Goal: Information Seeking & Learning: Learn about a topic

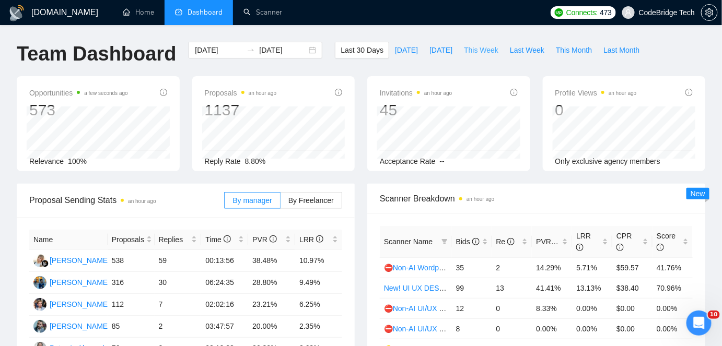
click at [487, 53] on span "This Week" at bounding box center [481, 49] width 34 height 11
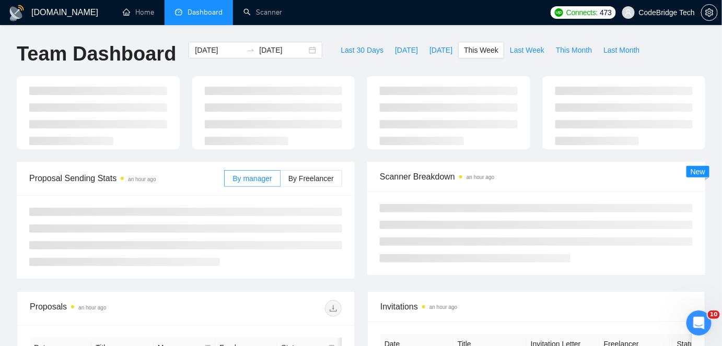
type input "[DATE]"
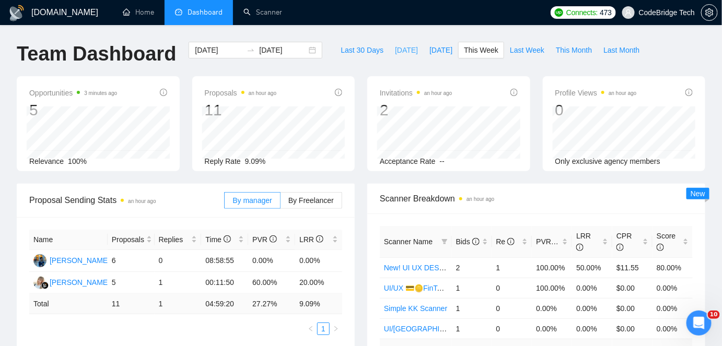
click at [395, 51] on span "[DATE]" at bounding box center [406, 49] width 23 height 11
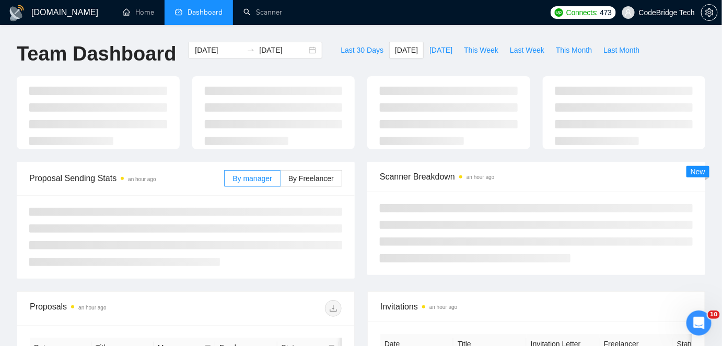
type input "[DATE]"
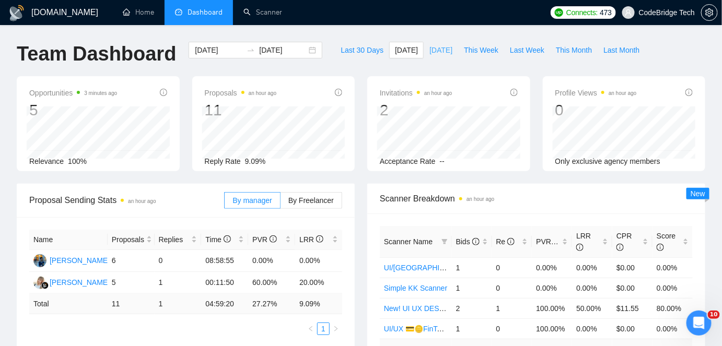
click at [432, 53] on span "[DATE]" at bounding box center [441, 49] width 23 height 11
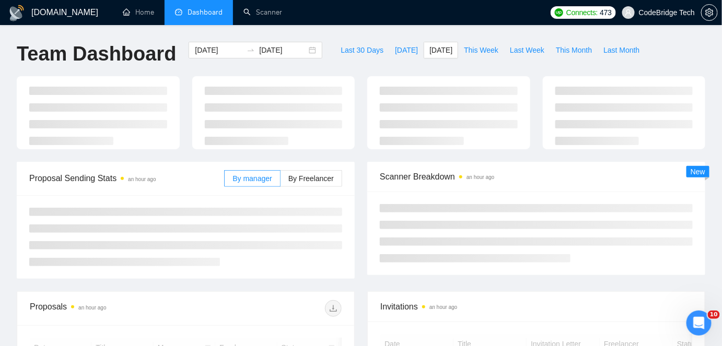
type input "[DATE]"
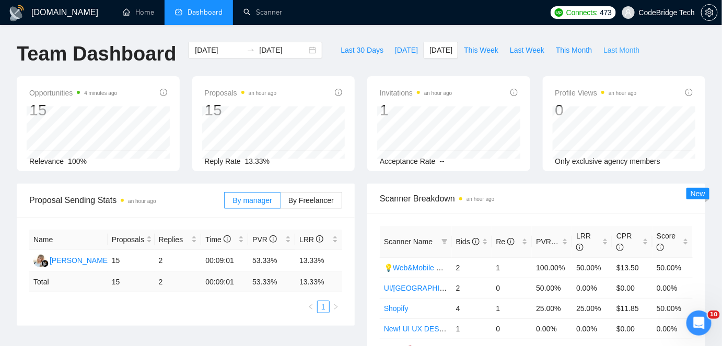
click at [605, 49] on span "Last Month" at bounding box center [622, 49] width 36 height 11
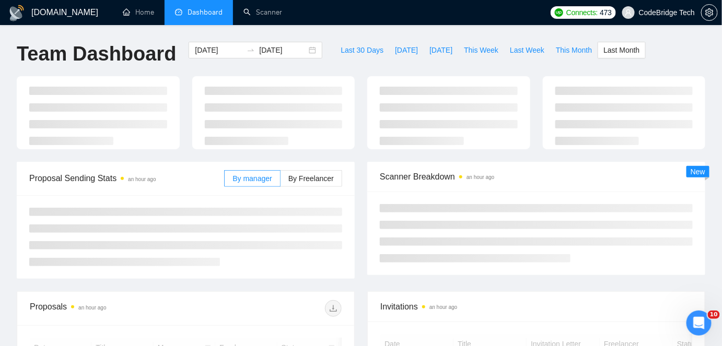
type input "[DATE]"
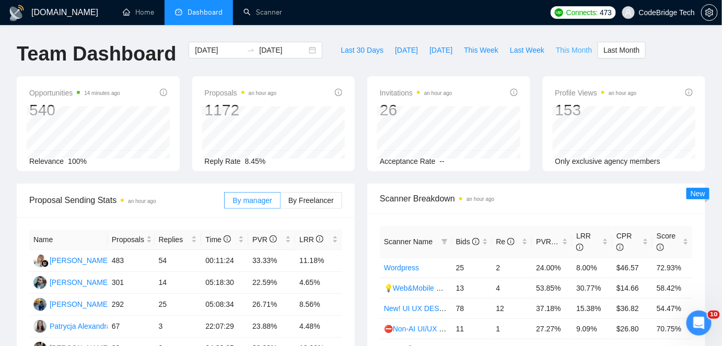
click at [561, 48] on span "This Month" at bounding box center [574, 49] width 36 height 11
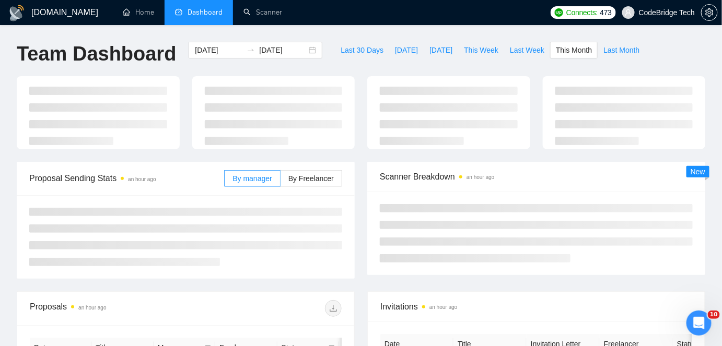
type input "[DATE]"
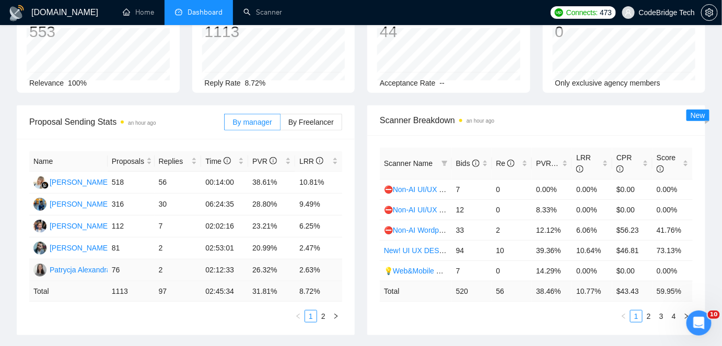
scroll to position [95, 0]
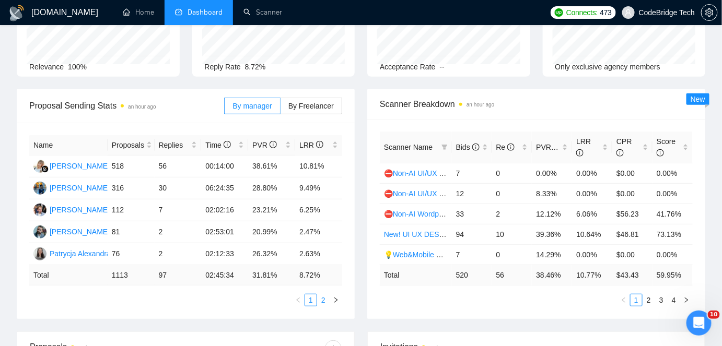
click at [319, 305] on link "2" at bounding box center [323, 300] width 11 height 11
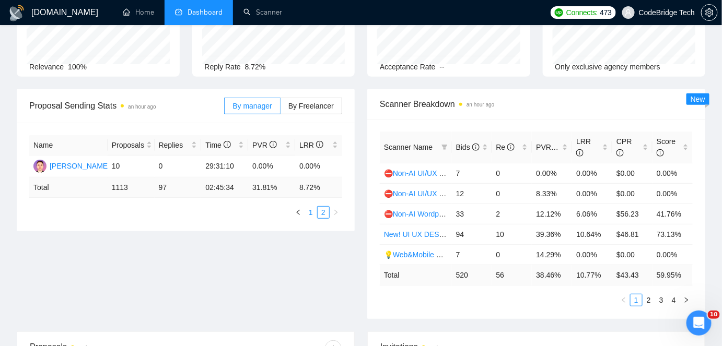
click at [311, 209] on link "1" at bounding box center [310, 212] width 11 height 11
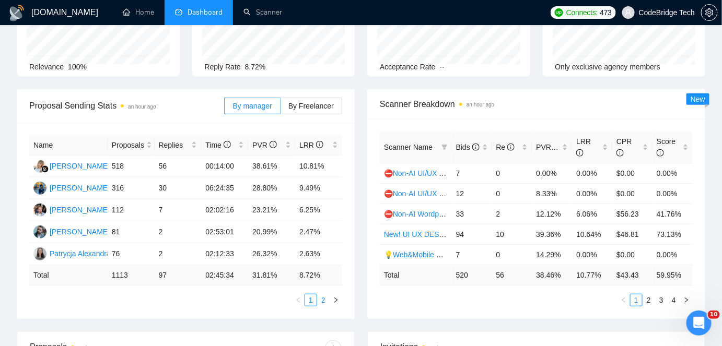
click at [320, 299] on link "2" at bounding box center [323, 300] width 11 height 11
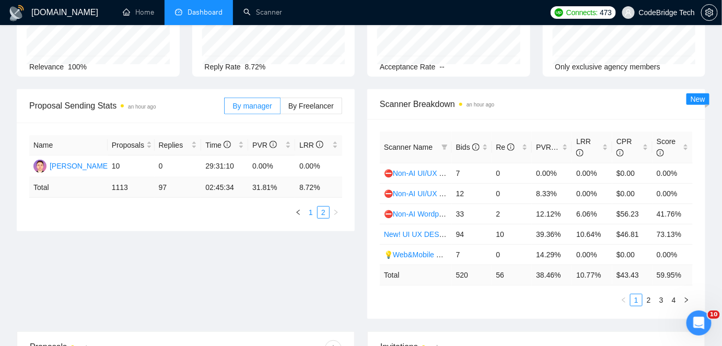
click at [309, 214] on link "1" at bounding box center [310, 212] width 11 height 11
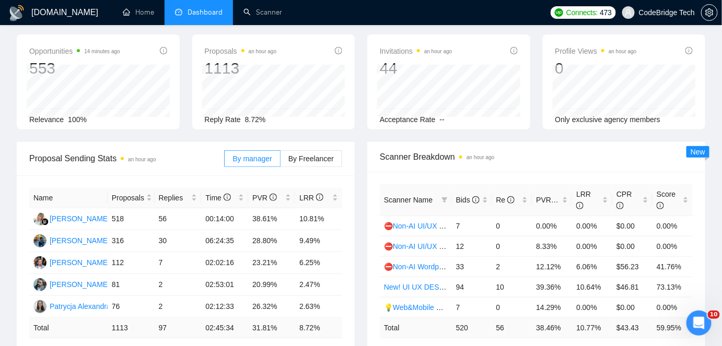
scroll to position [0, 0]
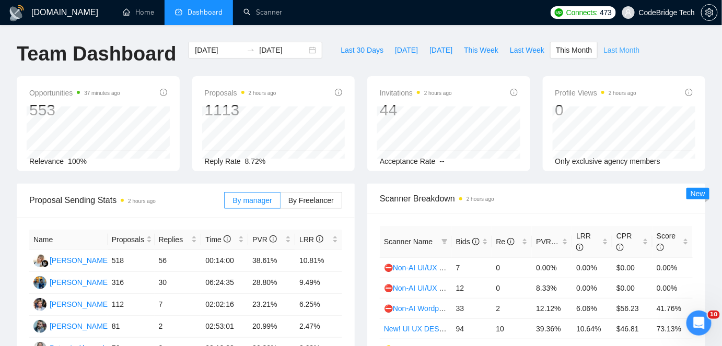
click at [608, 49] on span "Last Month" at bounding box center [622, 49] width 36 height 11
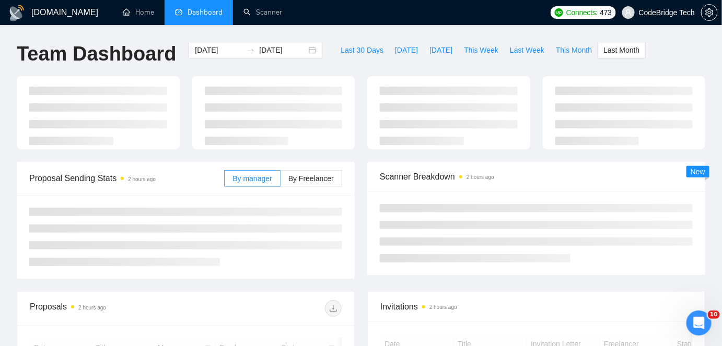
type input "[DATE]"
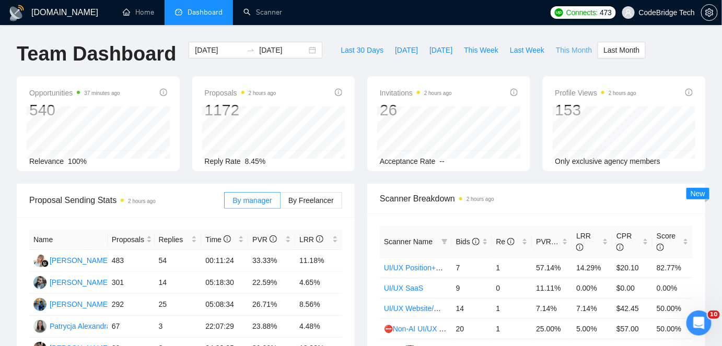
click at [568, 48] on span "This Month" at bounding box center [574, 49] width 36 height 11
type input "[DATE]"
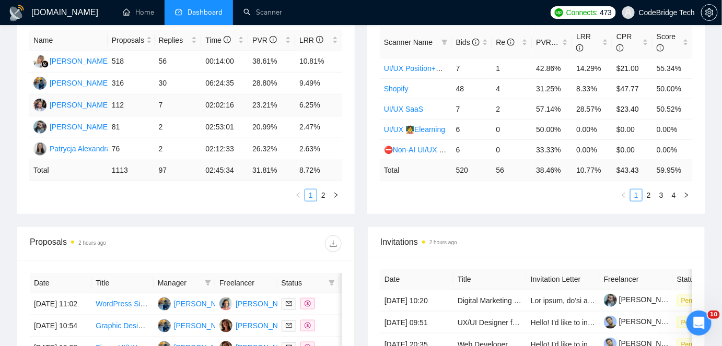
scroll to position [237, 0]
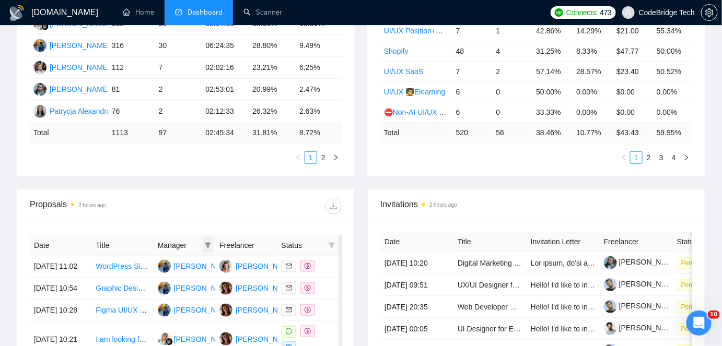
click at [208, 241] on span at bounding box center [208, 246] width 10 height 16
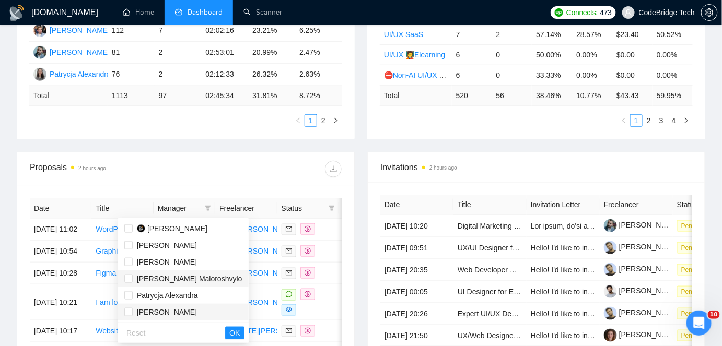
scroll to position [285, 0]
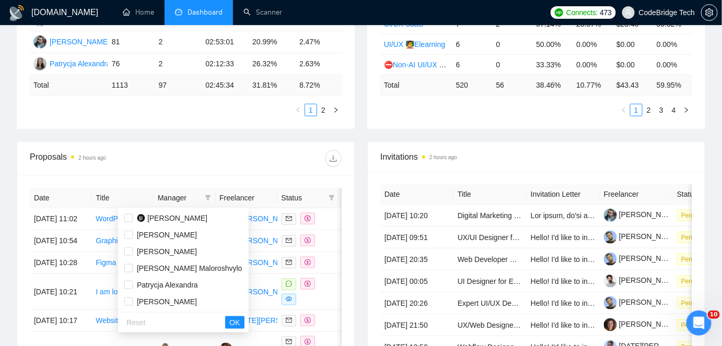
click at [248, 152] on div at bounding box center [264, 159] width 156 height 17
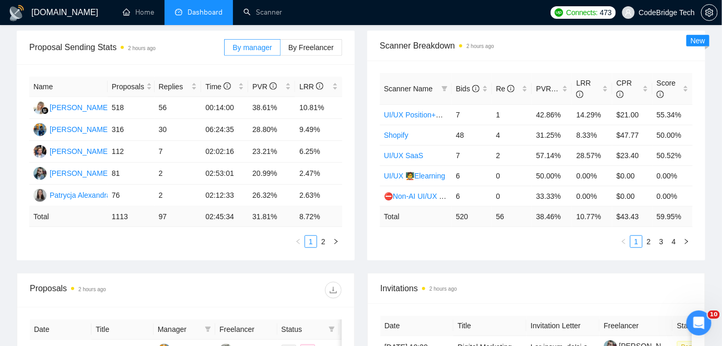
scroll to position [190, 0]
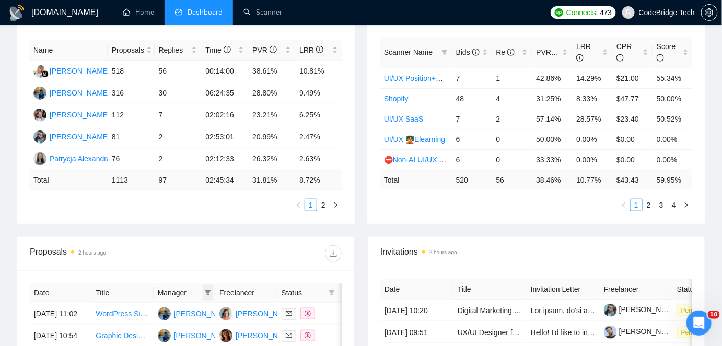
click at [206, 294] on icon "filter" at bounding box center [208, 293] width 6 height 6
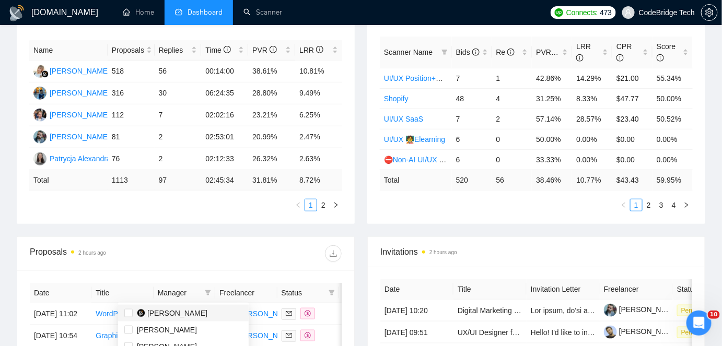
click at [147, 314] on span "[PERSON_NAME]" at bounding box center [177, 313] width 60 height 8
checkbox input "true"
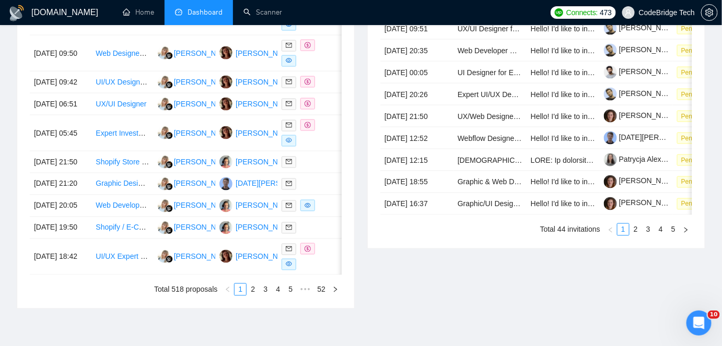
scroll to position [570, 0]
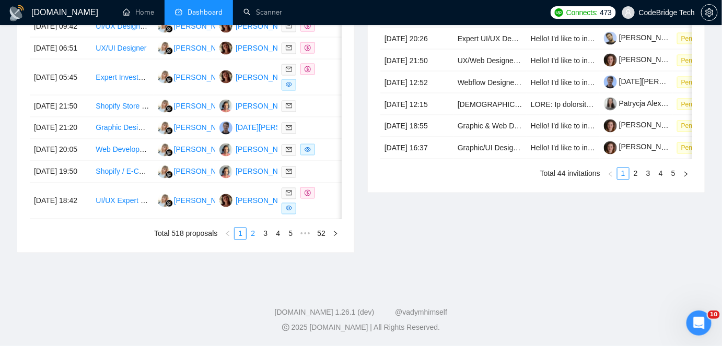
click at [258, 240] on link "2" at bounding box center [252, 233] width 11 height 11
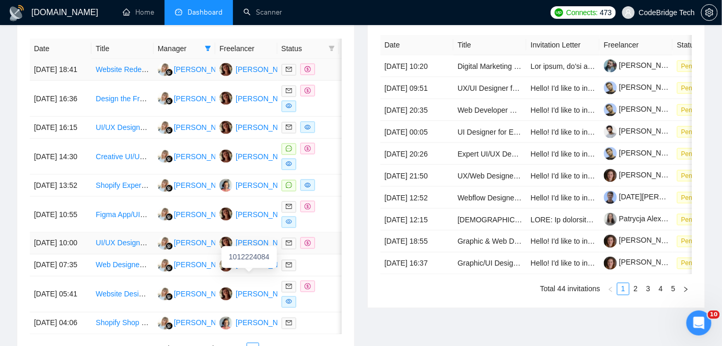
scroll to position [380, 0]
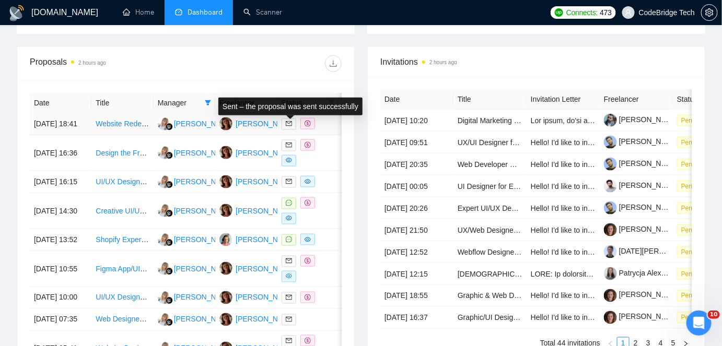
click at [331, 100] on div "Sent – the proposal was sent successfully" at bounding box center [290, 107] width 144 height 18
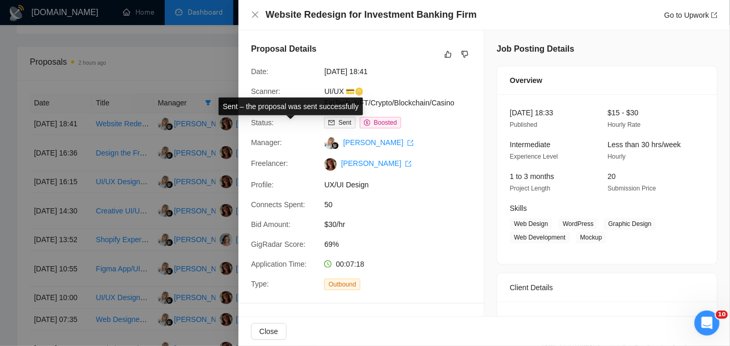
click at [212, 90] on div at bounding box center [365, 173] width 730 height 346
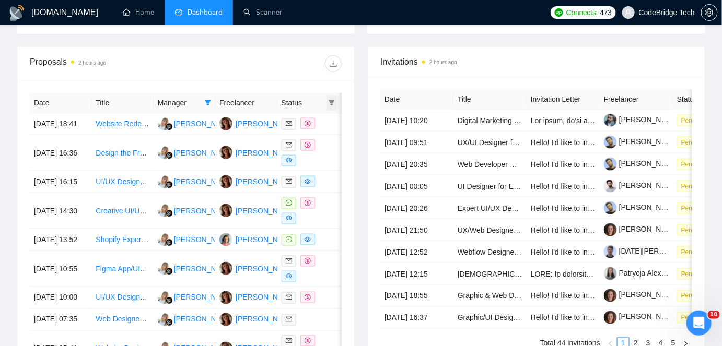
click at [337, 100] on span at bounding box center [332, 103] width 10 height 16
click at [301, 123] on span "Chat" at bounding box center [298, 124] width 20 height 8
checkbox input "true"
click at [325, 160] on span "OK" at bounding box center [323, 161] width 10 height 11
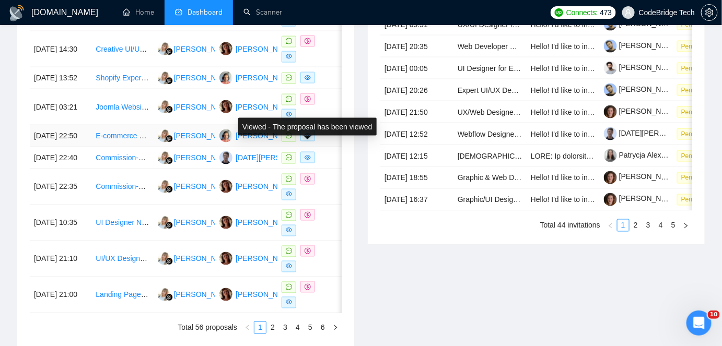
scroll to position [617, 0]
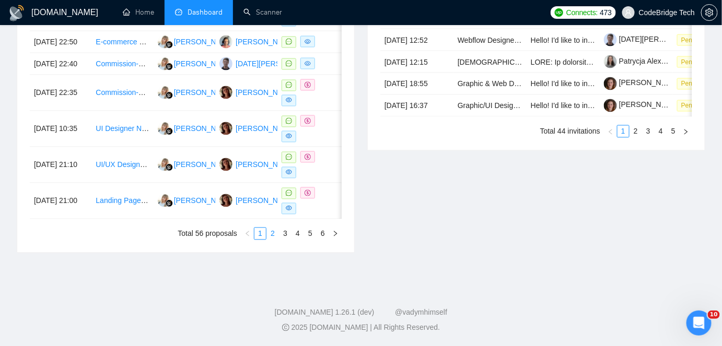
click at [273, 240] on link "2" at bounding box center [272, 233] width 11 height 11
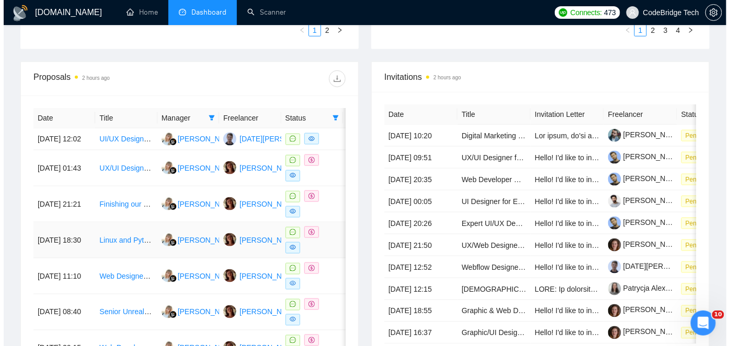
scroll to position [380, 0]
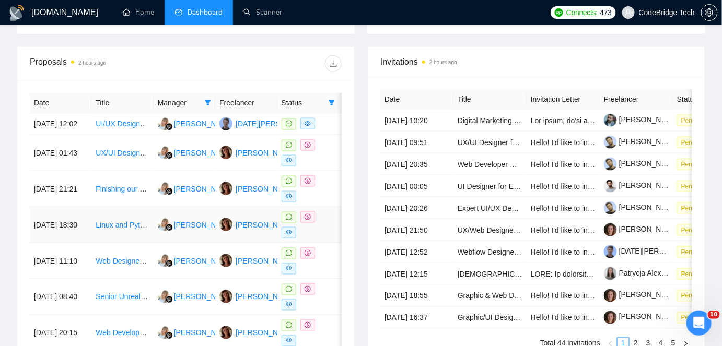
click at [118, 244] on td "Linux and Python Coaching for Experienced Developer" at bounding box center [122, 225] width 62 height 36
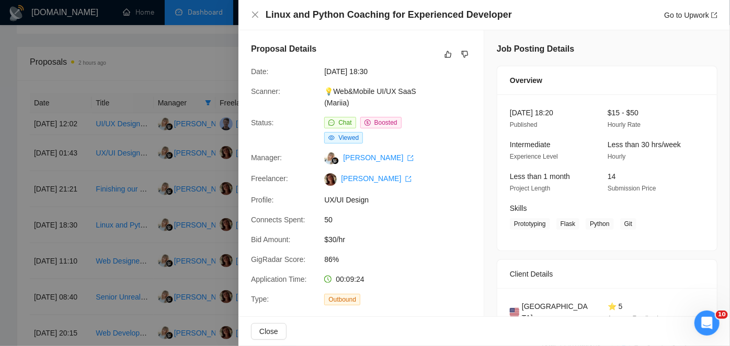
click at [565, 228] on span "Flask" at bounding box center [568, 223] width 24 height 11
copy span "Flask"
click at [283, 13] on h4 "Linux and Python Coaching for Experienced Developer" at bounding box center [388, 14] width 246 height 13
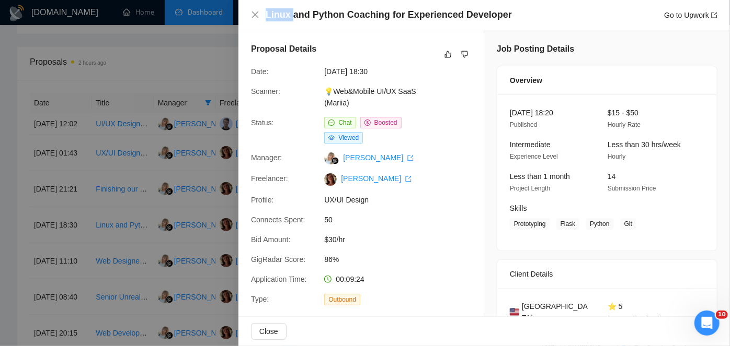
copy h4 "Linux"
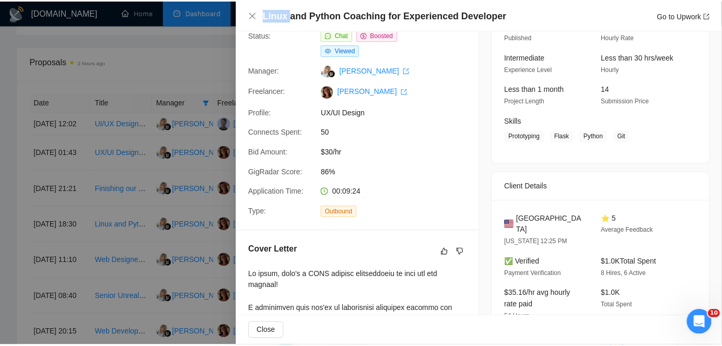
scroll to position [142, 0]
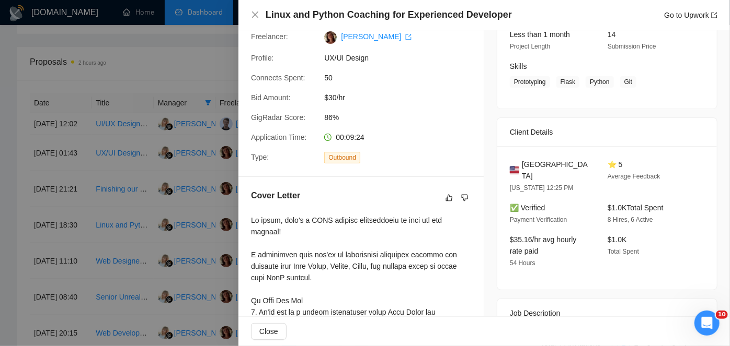
click at [153, 203] on div at bounding box center [365, 173] width 730 height 346
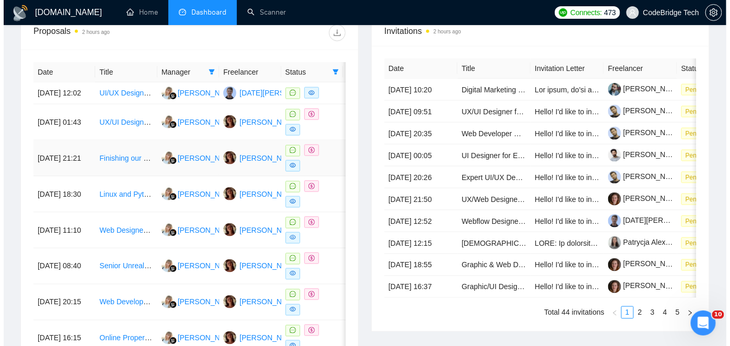
scroll to position [427, 0]
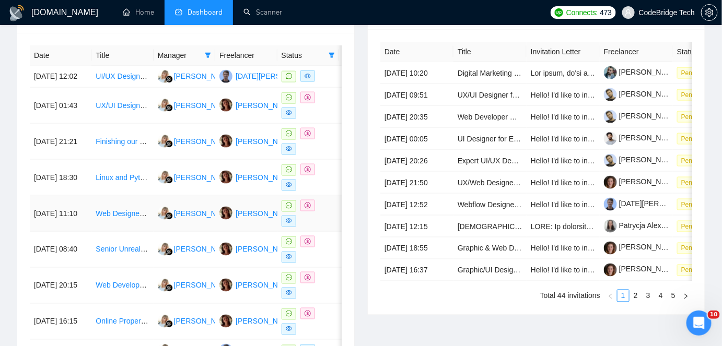
click at [126, 232] on td "Web Designer (Figma) - Long-Term Projects For Australian Digital Agency" at bounding box center [122, 214] width 62 height 36
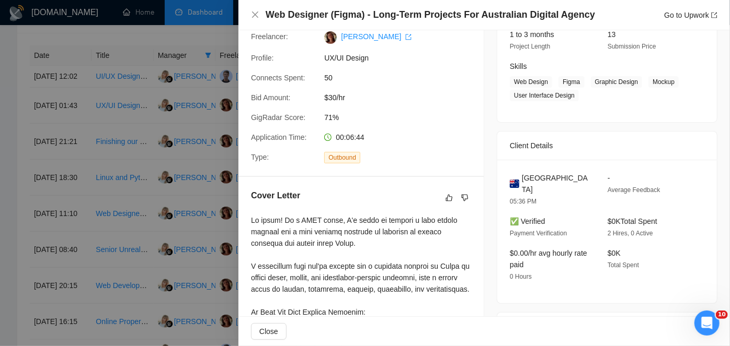
click at [49, 234] on div at bounding box center [365, 173] width 730 height 346
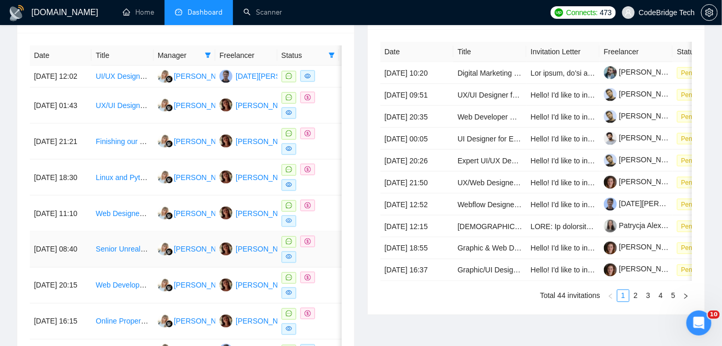
click at [76, 263] on td "[DATE] 08:40" at bounding box center [61, 250] width 62 height 36
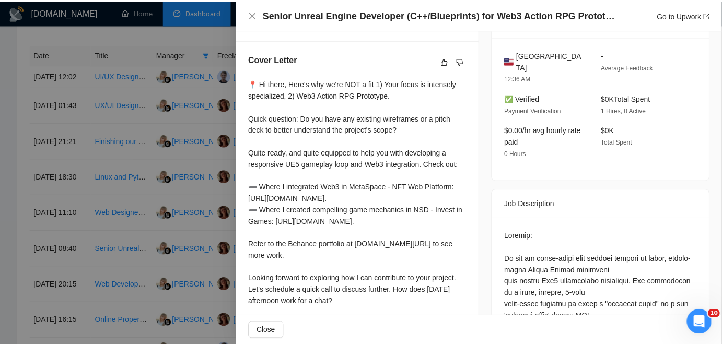
scroll to position [0, 0]
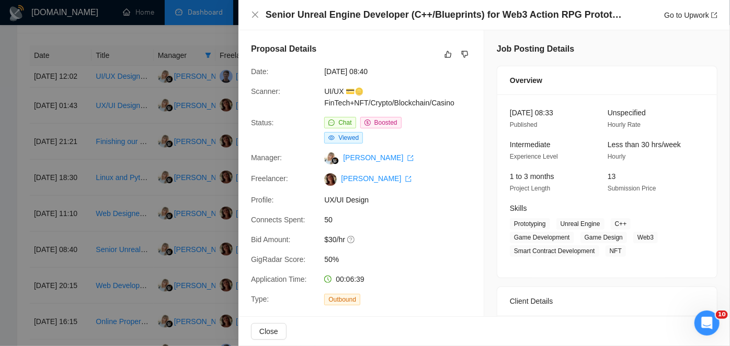
click at [193, 178] on div at bounding box center [365, 173] width 730 height 346
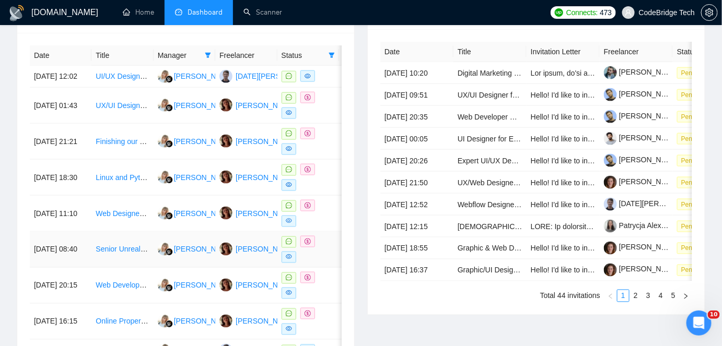
click at [78, 256] on td "[DATE] 08:40" at bounding box center [61, 250] width 62 height 36
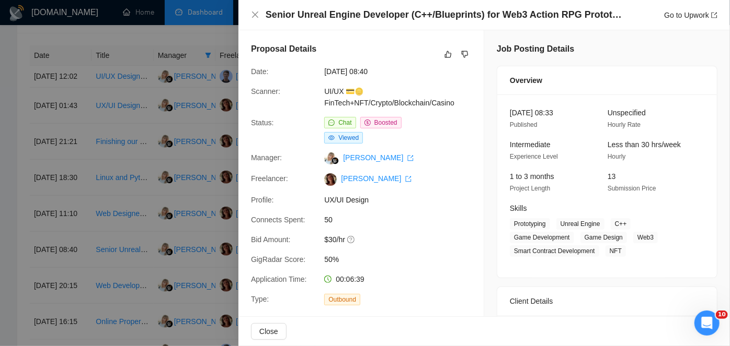
click at [41, 272] on div at bounding box center [365, 173] width 730 height 346
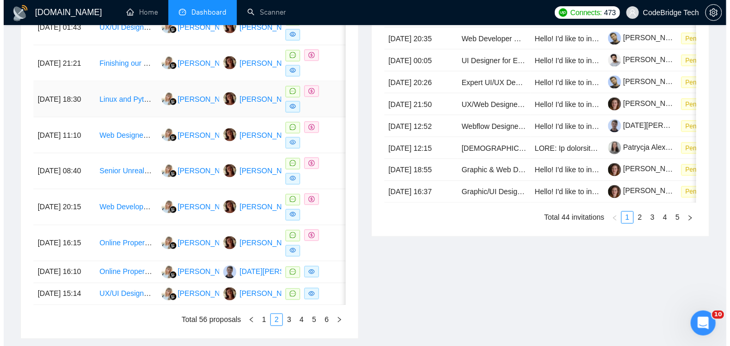
scroll to position [523, 0]
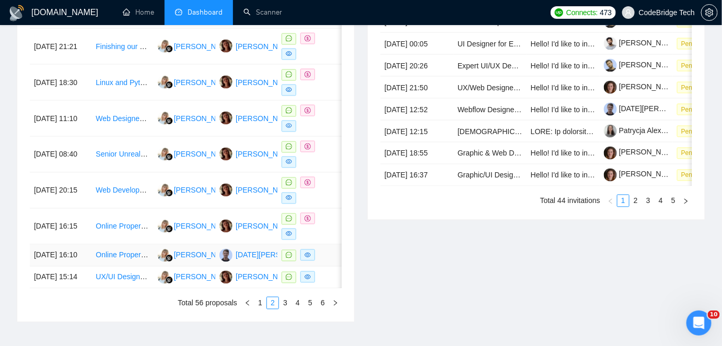
click at [82, 267] on td "[DATE] 16:10" at bounding box center [61, 256] width 62 height 22
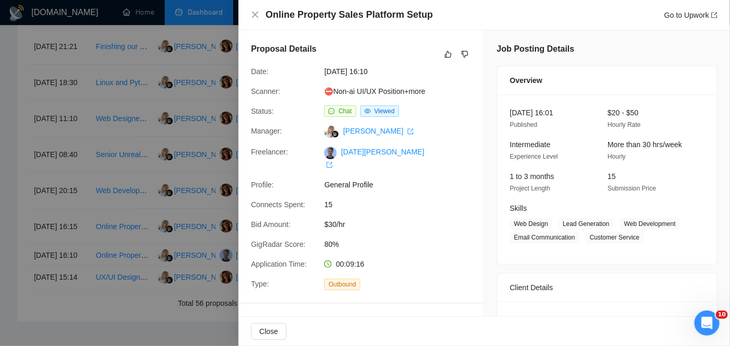
scroll to position [47, 0]
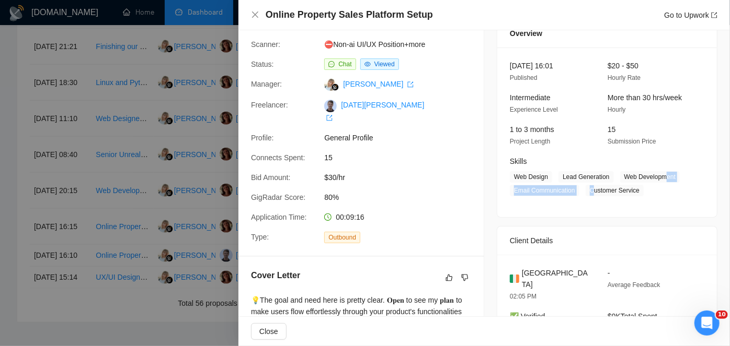
drag, startPoint x: 587, startPoint y: 187, endPoint x: 660, endPoint y: 188, distance: 73.2
click at [660, 188] on span "Web Design Lead Generation Web Development Email Communication Customer Service" at bounding box center [599, 183] width 179 height 25
click at [634, 191] on span "Customer Service" at bounding box center [614, 190] width 58 height 11
click at [587, 188] on span "Customer Service" at bounding box center [614, 190] width 58 height 11
drag, startPoint x: 585, startPoint y: 188, endPoint x: 658, endPoint y: 190, distance: 73.2
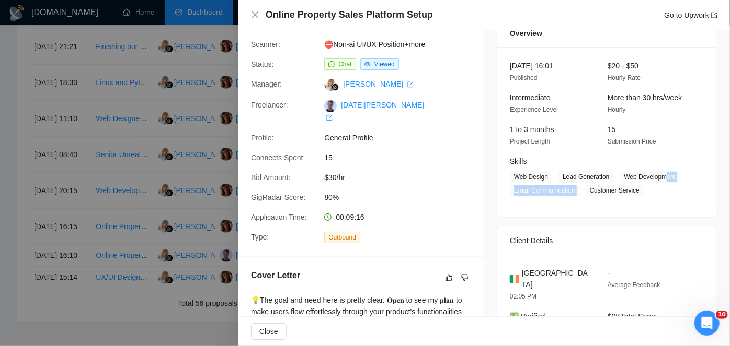
click at [658, 190] on span "Web Design Lead Generation Web Development Email Communication Customer Service" at bounding box center [599, 183] width 179 height 25
drag, startPoint x: 570, startPoint y: 189, endPoint x: 511, endPoint y: 188, distance: 59.6
click at [511, 188] on span "Email Communication" at bounding box center [545, 190] width 70 height 11
copy span "Email Communication"
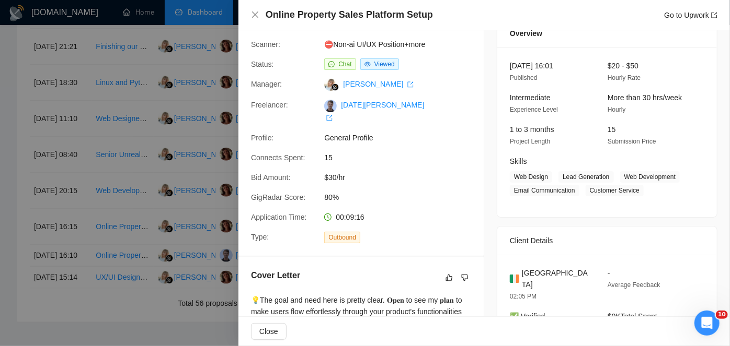
click at [546, 171] on span "Web Design" at bounding box center [531, 176] width 42 height 11
drag, startPoint x: 510, startPoint y: 188, endPoint x: 573, endPoint y: 187, distance: 62.7
click at [573, 187] on span "Email Communication" at bounding box center [545, 190] width 70 height 11
copy span "Email Communication"
click at [314, 130] on div "Proposal Details Date: [DATE] 16:10 Scanner: ⛔Non-ai UI/UX Position+more Status…" at bounding box center [360, 119] width 245 height 273
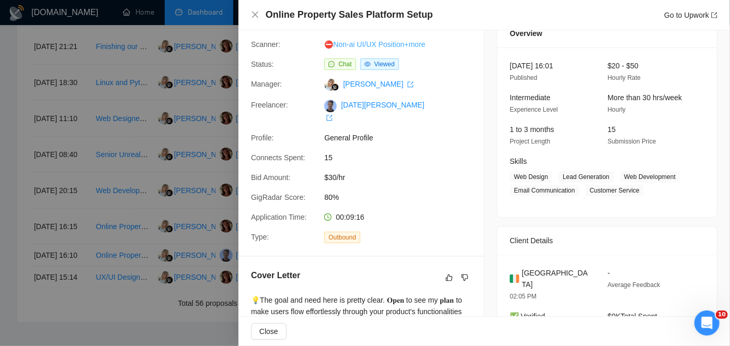
click at [355, 42] on link "⛔Non-ai UI/UX Position+more" at bounding box center [374, 44] width 101 height 8
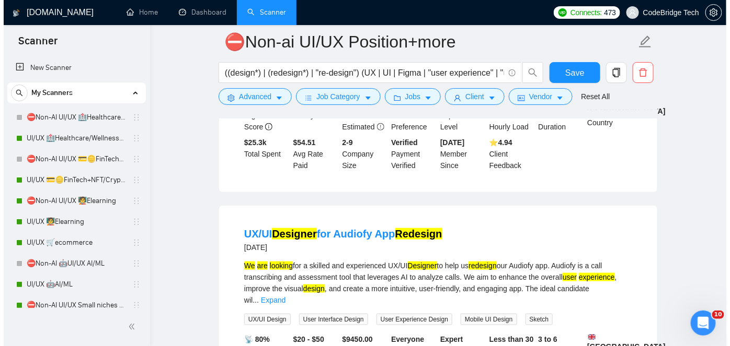
scroll to position [523, 0]
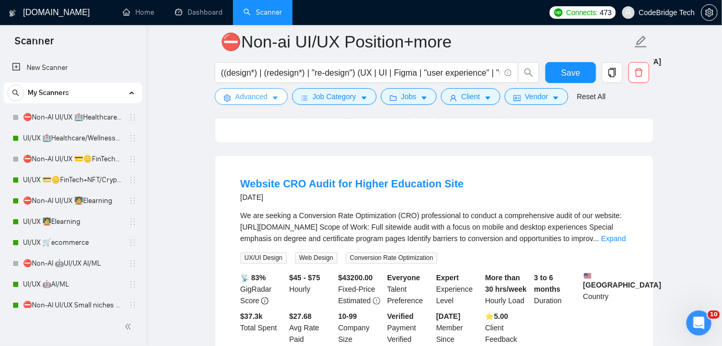
click at [255, 99] on span "Advanced" at bounding box center [251, 96] width 32 height 11
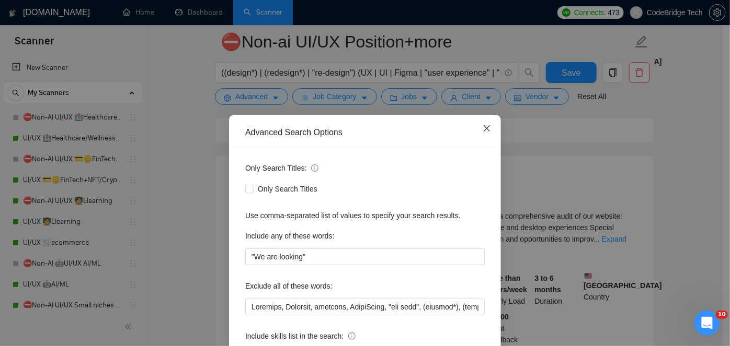
click at [479, 118] on span "Close" at bounding box center [486, 129] width 28 height 28
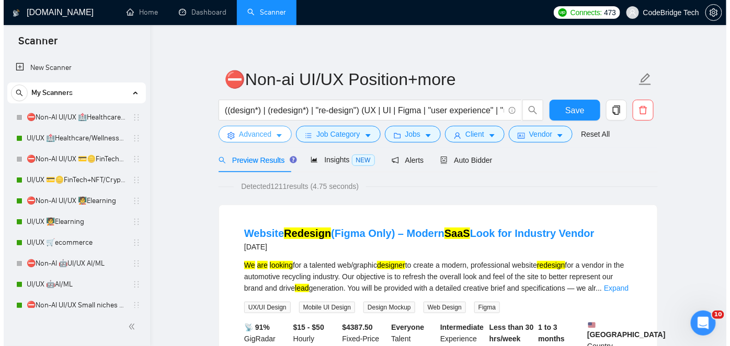
scroll to position [0, 0]
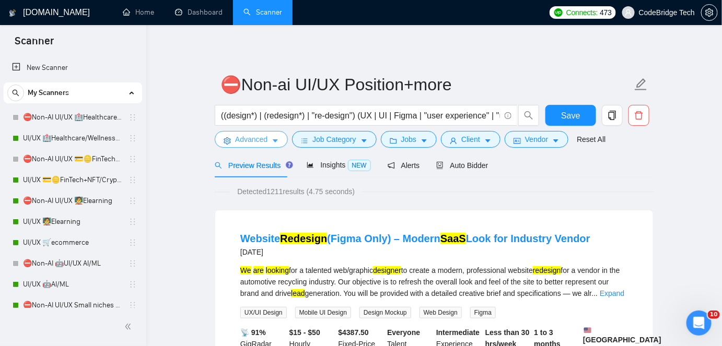
click at [243, 142] on span "Advanced" at bounding box center [251, 139] width 32 height 11
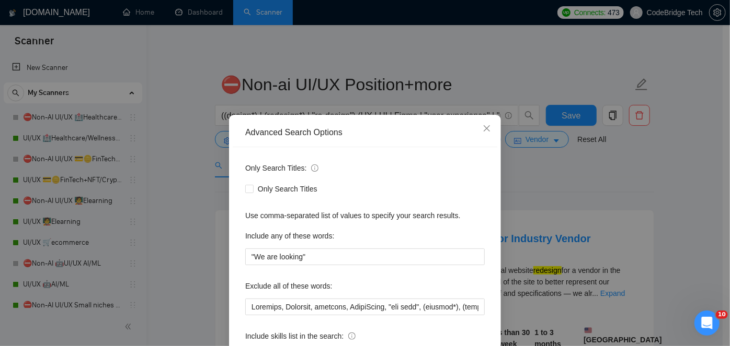
click at [248, 299] on div at bounding box center [364, 307] width 239 height 17
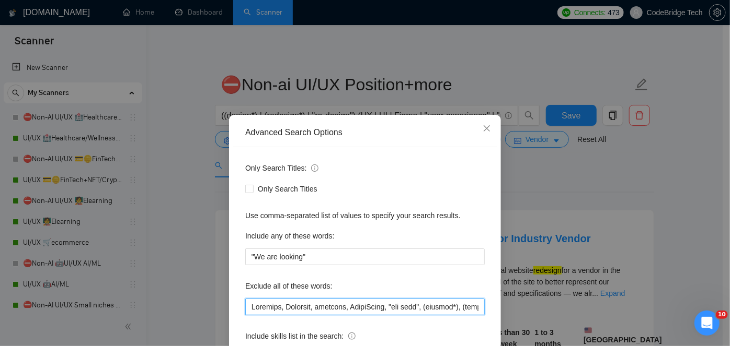
click at [245, 304] on input "text" at bounding box center [364, 307] width 239 height 17
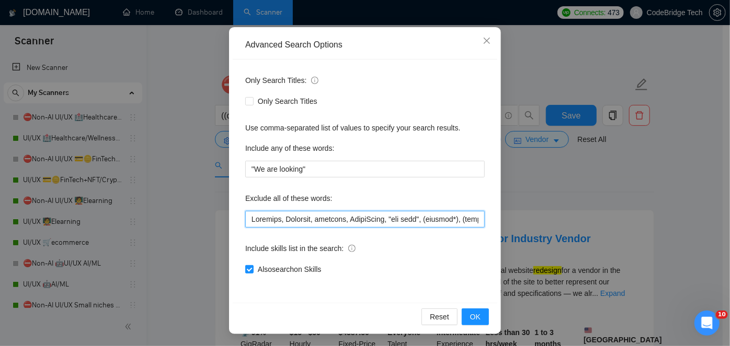
paste input ""Email Communication", "game development", presentation, Linux, "c++",joomla, F…"
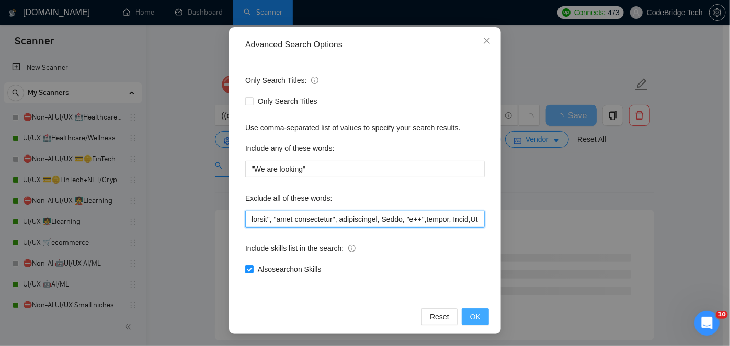
type input ""Email Communication", "game development", presentation, Linux, "c++",joomla, F…"
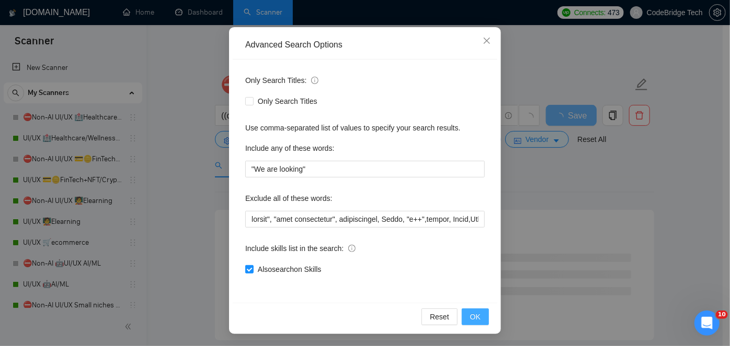
click at [470, 319] on span "OK" at bounding box center [475, 316] width 10 height 11
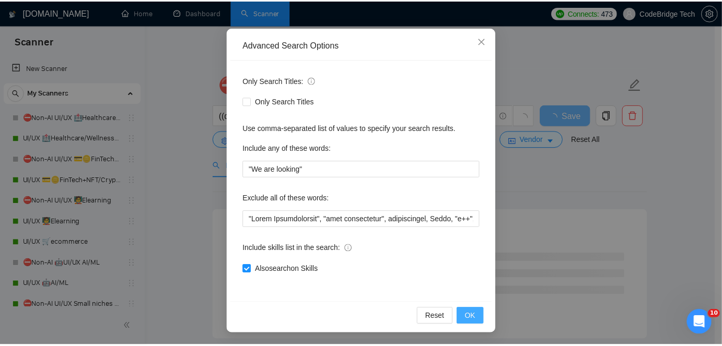
scroll to position [36, 0]
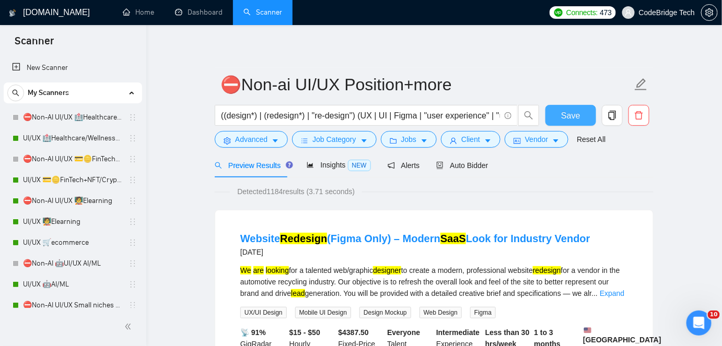
click at [581, 111] on button "Save" at bounding box center [571, 115] width 51 height 21
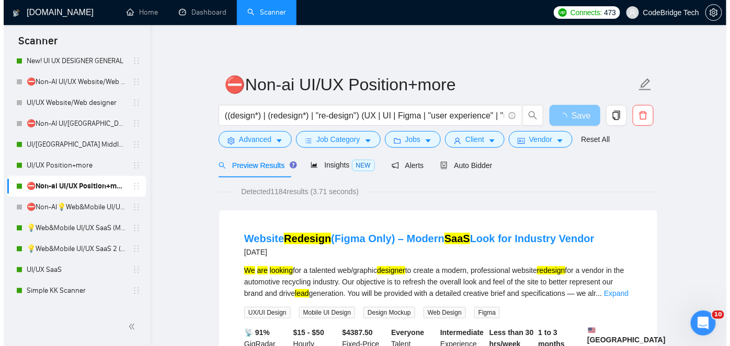
scroll to position [380, 0]
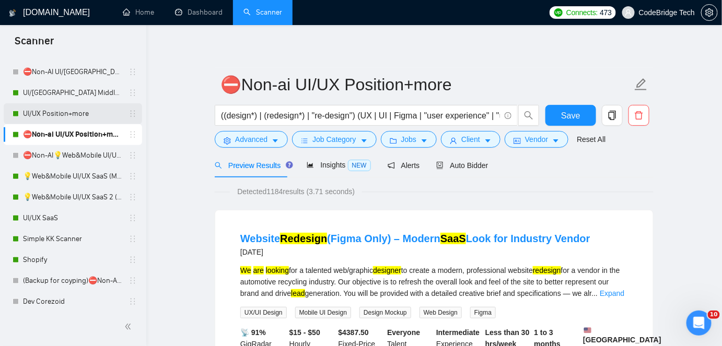
click at [42, 113] on link "UI/UX Position+more" at bounding box center [72, 113] width 99 height 21
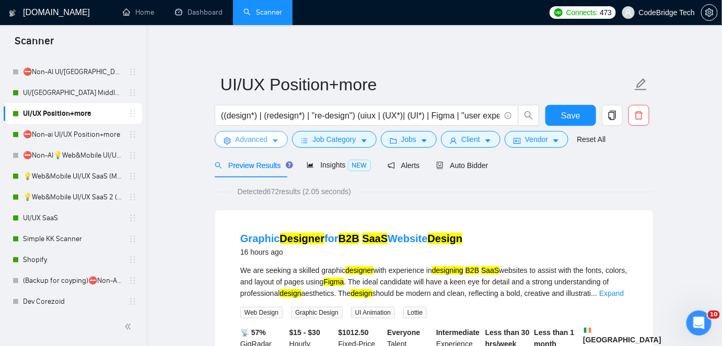
click at [251, 144] on span "Advanced" at bounding box center [251, 139] width 32 height 11
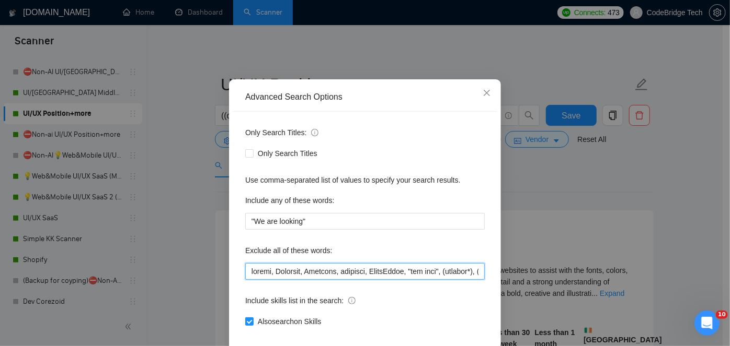
click at [245, 280] on input "text" at bounding box center [364, 271] width 239 height 17
paste input ""Email Communication", "game development", presentation, Linux, "c++",joomla, F…"
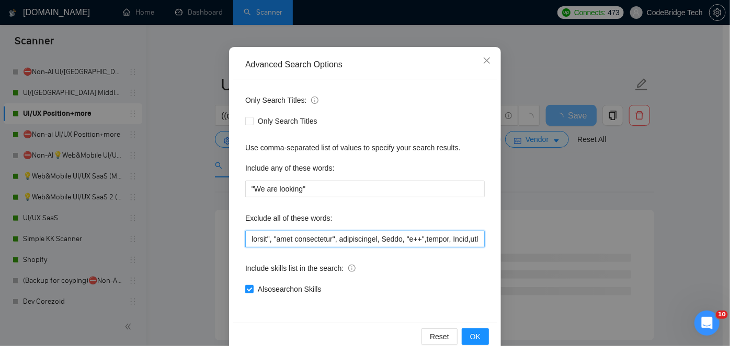
scroll to position [88, 0]
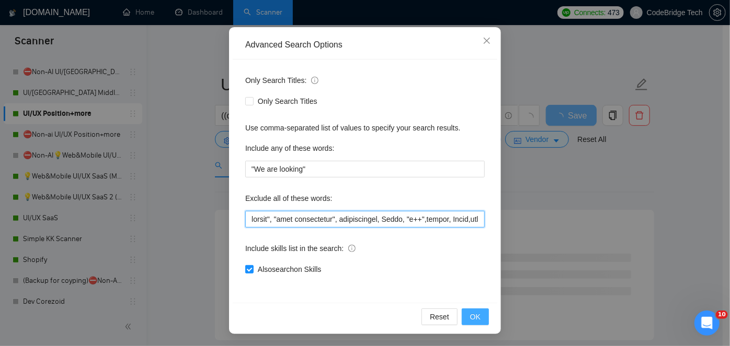
type input ""Email Communication", "game development", presentation, Linux, "c++",joomla, F…"
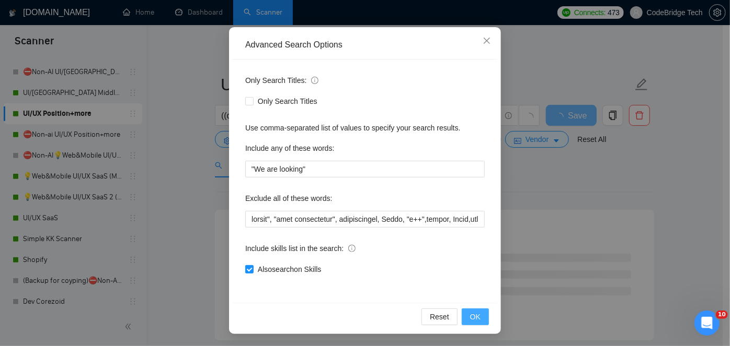
click at [467, 313] on button "OK" at bounding box center [474, 317] width 27 height 17
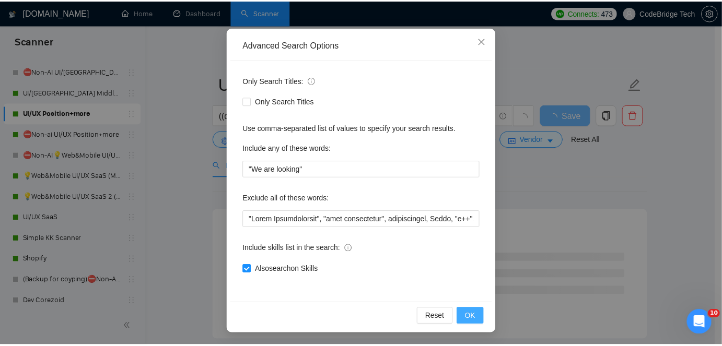
scroll to position [36, 0]
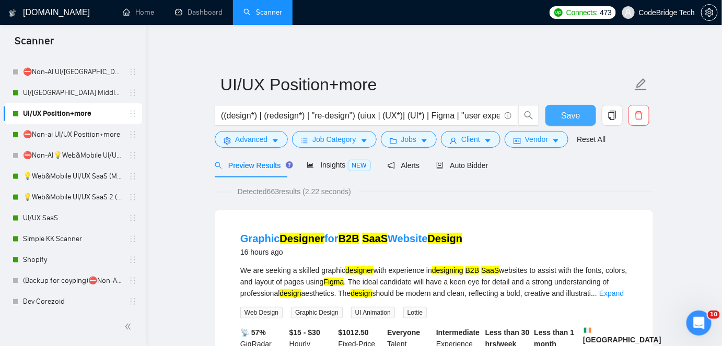
click at [569, 109] on span "Save" at bounding box center [570, 115] width 19 height 13
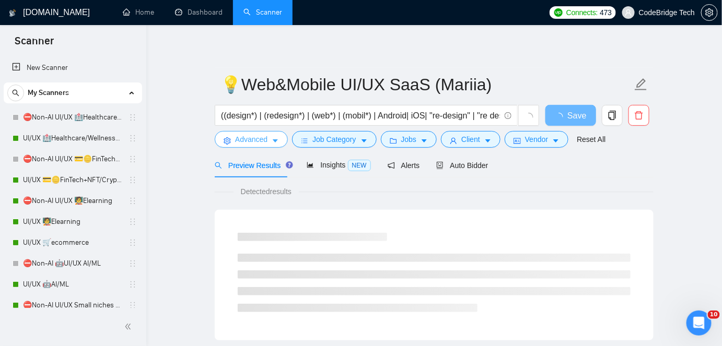
click at [244, 138] on span "Advanced" at bounding box center [251, 139] width 32 height 11
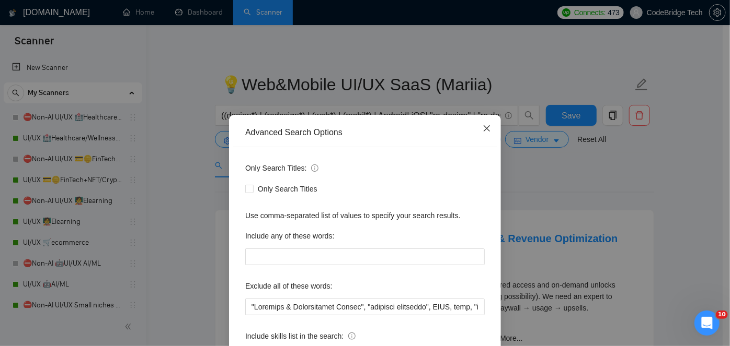
click at [478, 123] on span "Close" at bounding box center [486, 129] width 28 height 28
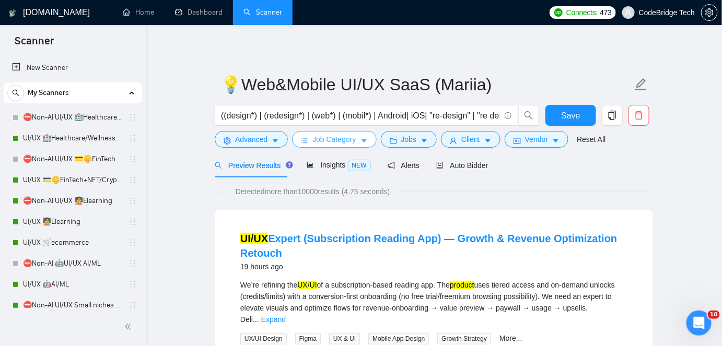
click at [323, 141] on span "Job Category" at bounding box center [334, 139] width 43 height 11
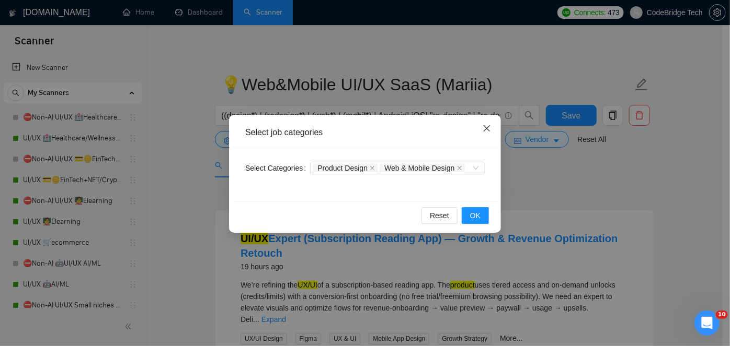
click at [483, 127] on icon "close" at bounding box center [486, 128] width 6 height 6
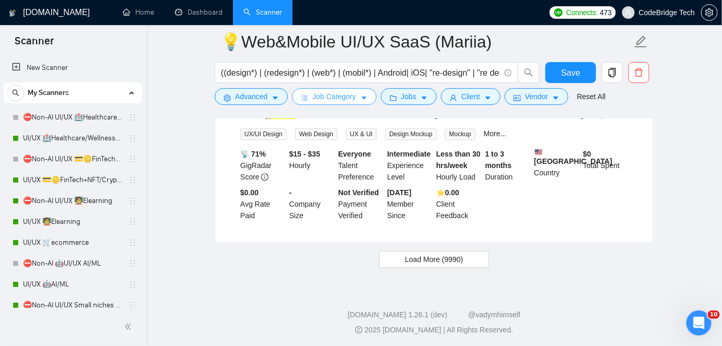
scroll to position [2247, 0]
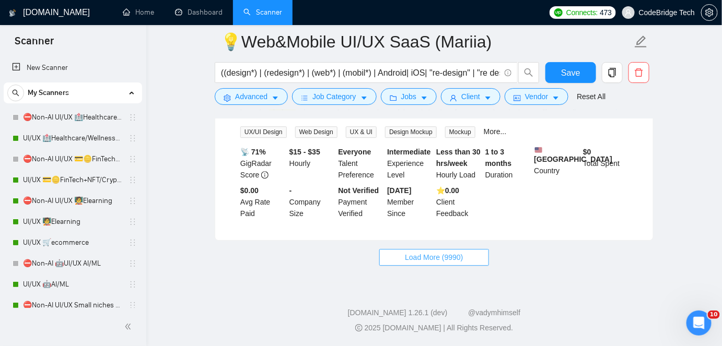
click at [416, 258] on span "Load More (9990)" at bounding box center [434, 257] width 58 height 11
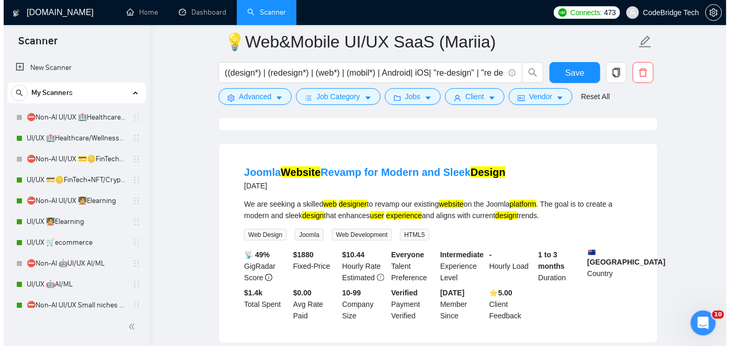
scroll to position [1677, 0]
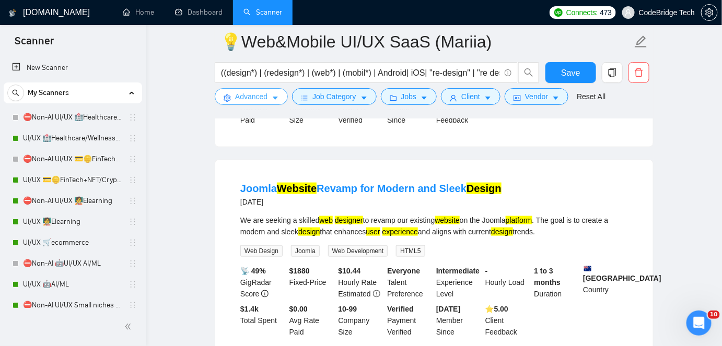
click at [253, 99] on span "Advanced" at bounding box center [251, 96] width 32 height 11
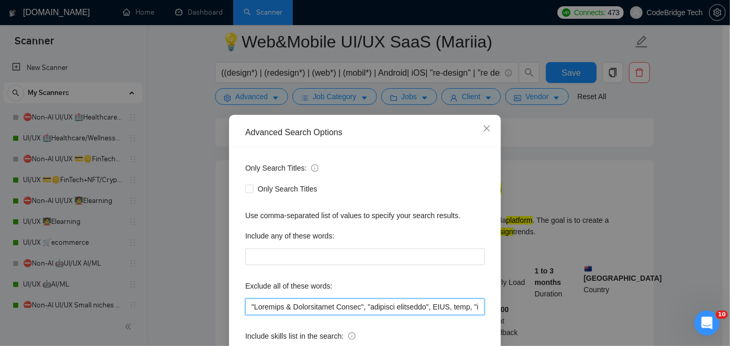
click at [309, 307] on input "text" at bounding box center [364, 307] width 239 height 17
click at [245, 307] on input "text" at bounding box center [364, 307] width 239 height 17
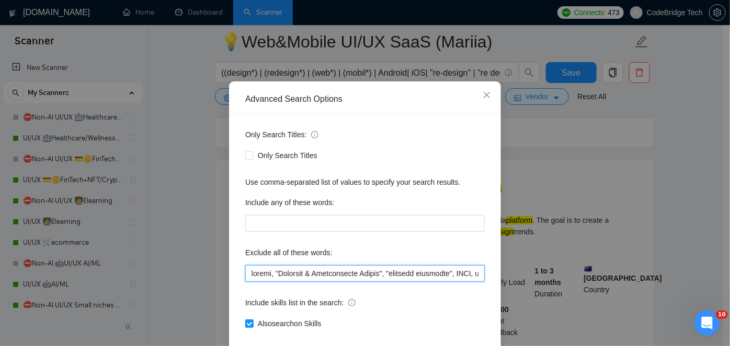
scroll to position [47, 0]
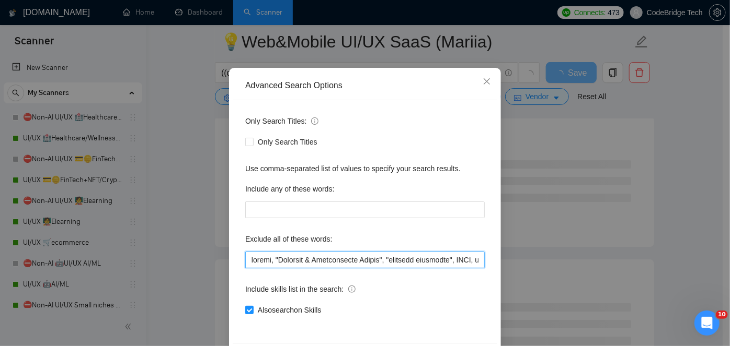
click at [274, 259] on input "text" at bounding box center [364, 260] width 239 height 17
paste input "Flask"
drag, startPoint x: 291, startPoint y: 261, endPoint x: 222, endPoint y: 259, distance: 69.5
click at [222, 259] on div "Advanced Search Options Only Search Titles: Only Search Titles Use comma-separa…" at bounding box center [365, 173] width 730 height 346
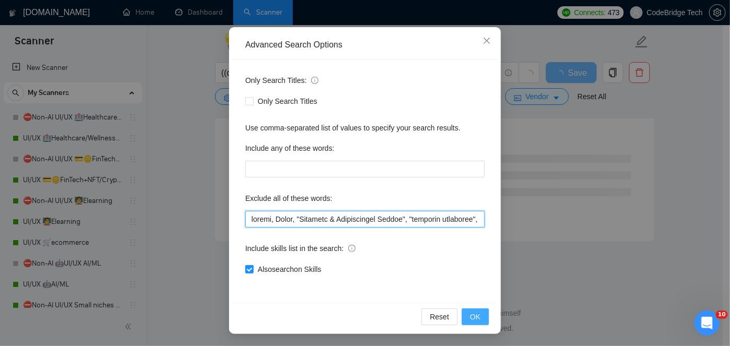
type input "joomla, Flask, "Feedback & Satisfaction Survey", "research interview", NSFW, nu…"
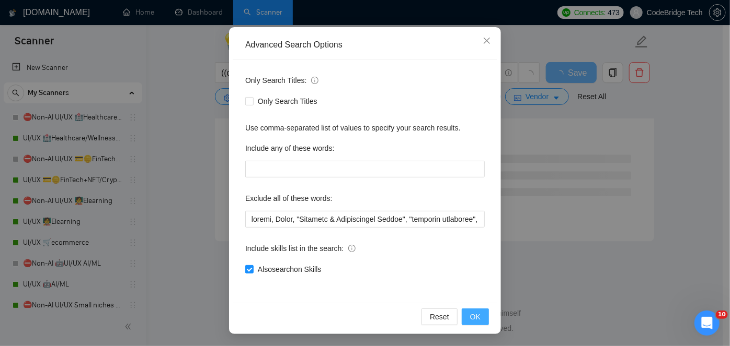
click at [471, 313] on span "OK" at bounding box center [475, 316] width 10 height 11
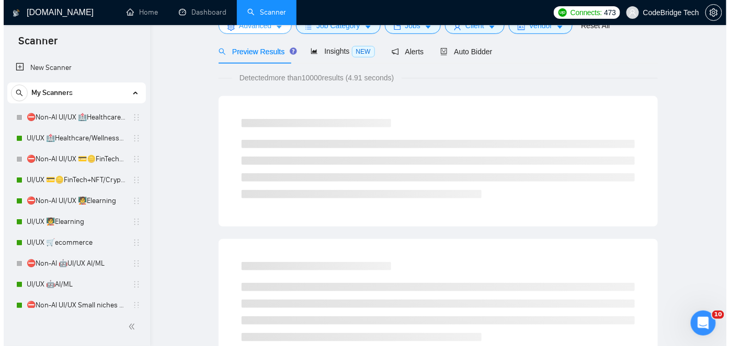
scroll to position [0, 0]
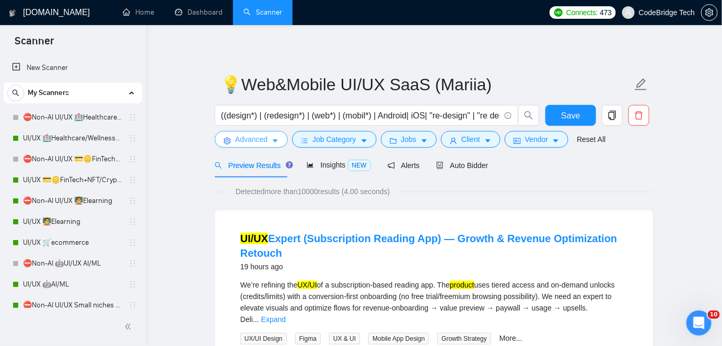
click at [270, 135] on button "Advanced" at bounding box center [251, 139] width 73 height 17
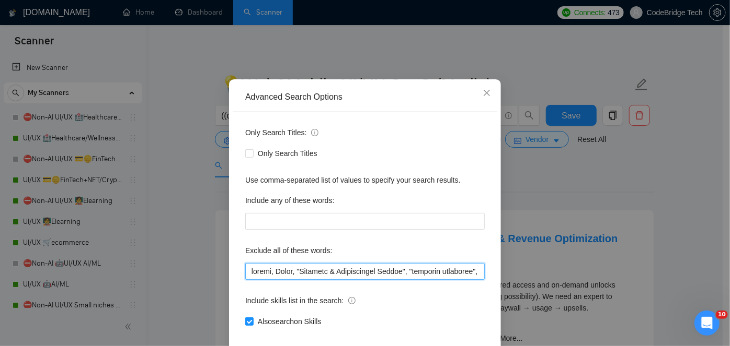
click at [245, 280] on input "text" at bounding box center [364, 271] width 239 height 17
paste input "Linux"
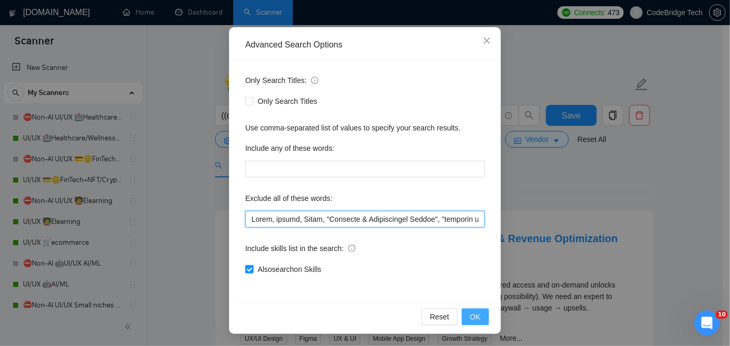
type input "Linux, joomla, Flask, "Feedback & Satisfaction Survey", "research interview", N…"
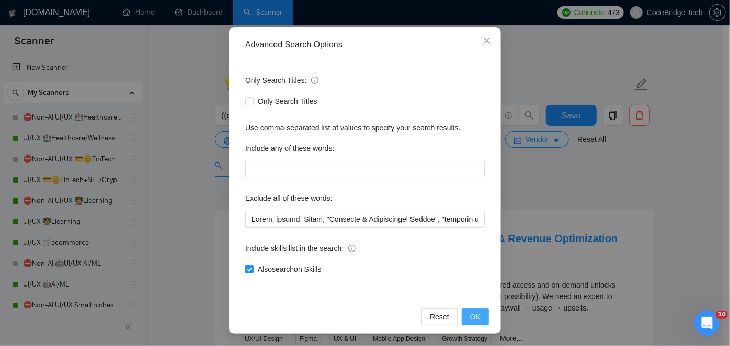
click at [476, 312] on span "OK" at bounding box center [475, 316] width 10 height 11
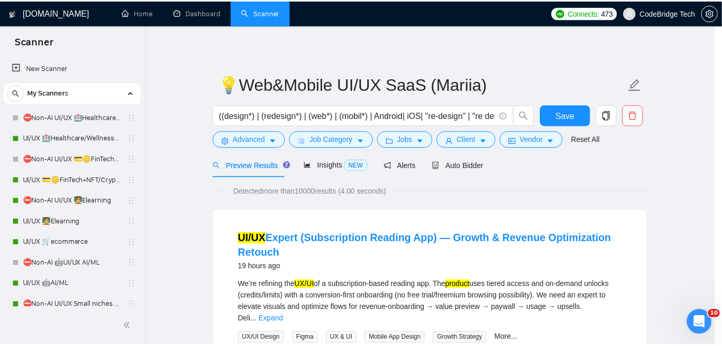
scroll to position [36, 0]
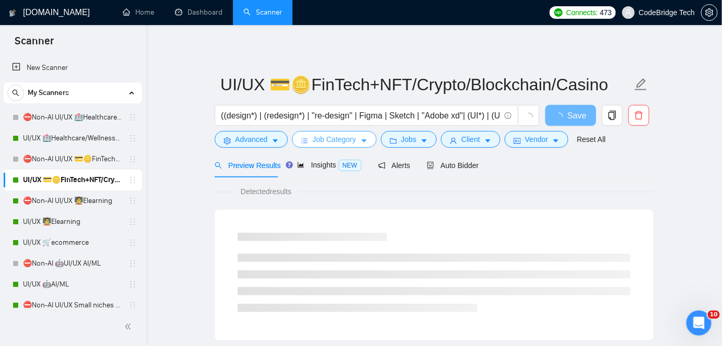
click at [350, 135] on span "Job Category" at bounding box center [334, 139] width 43 height 11
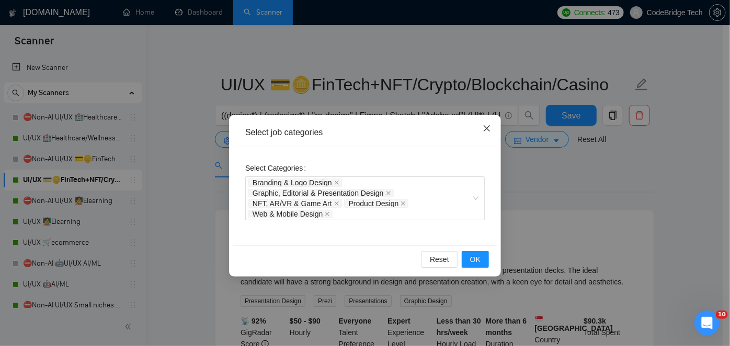
click at [493, 127] on span "Close" at bounding box center [486, 129] width 28 height 28
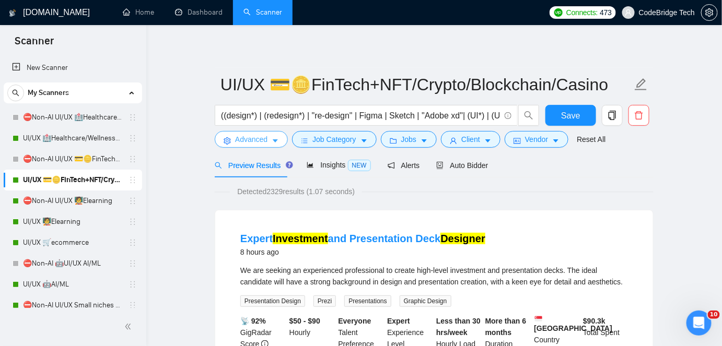
click at [251, 146] on button "Advanced" at bounding box center [251, 139] width 73 height 17
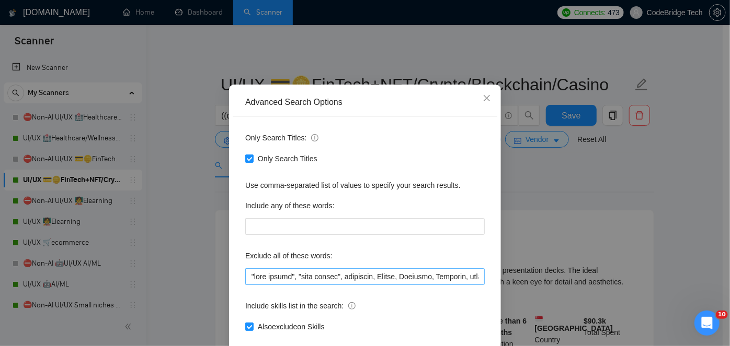
scroll to position [47, 0]
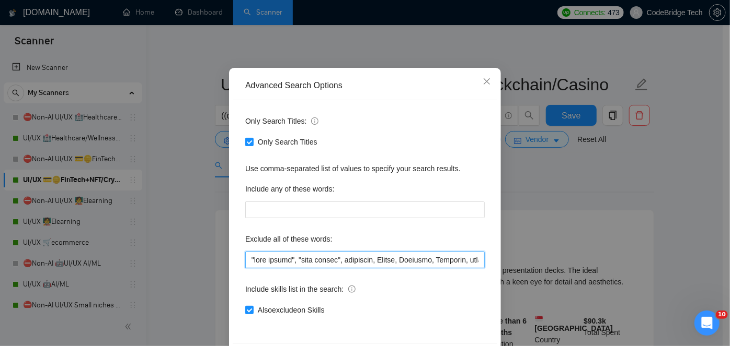
click at [245, 259] on input "text" at bounding box center [364, 260] width 239 height 17
click at [476, 83] on span "Close" at bounding box center [486, 82] width 28 height 28
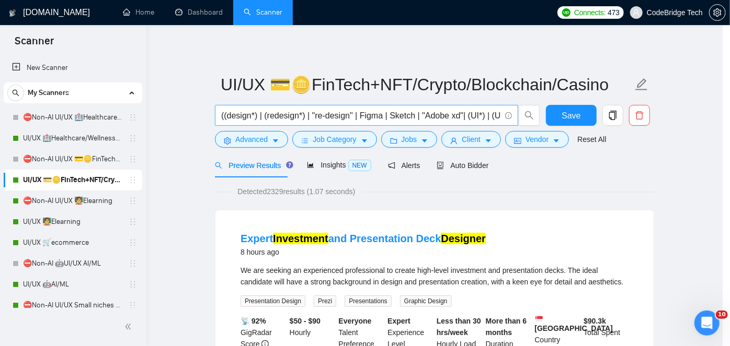
scroll to position [36, 0]
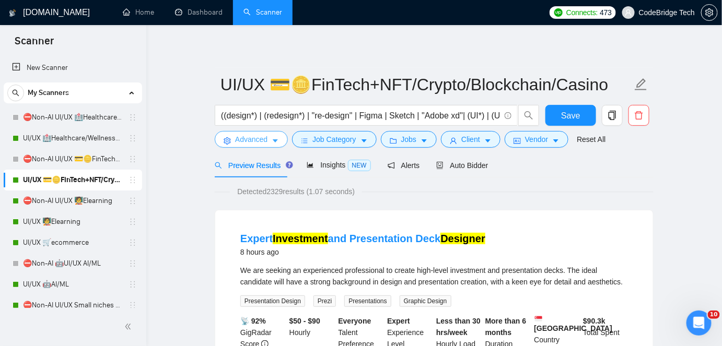
click at [226, 143] on icon "setting" at bounding box center [227, 140] width 7 height 7
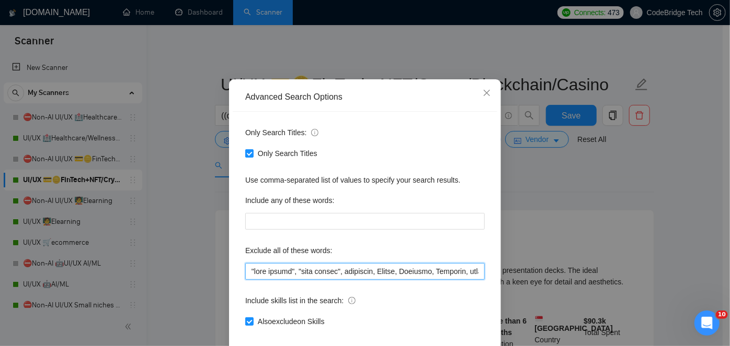
click at [245, 280] on input "text" at bounding box center [364, 271] width 239 height 17
paste input "Linux"
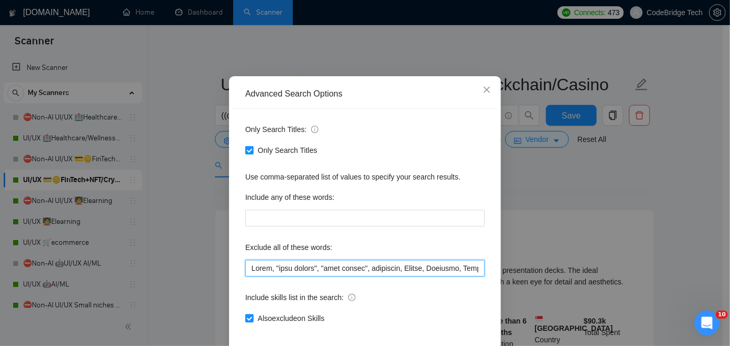
scroll to position [88, 0]
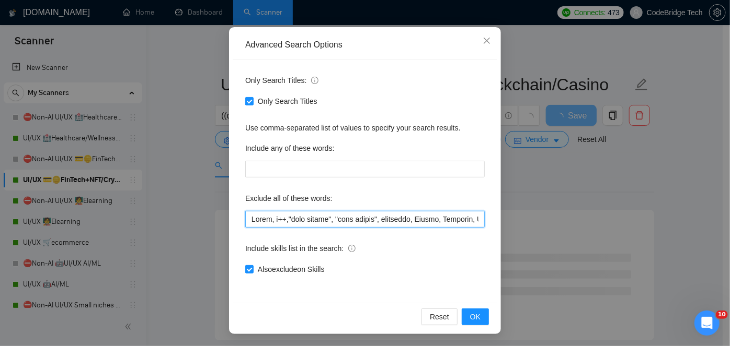
paste input "joomla, Flask,"
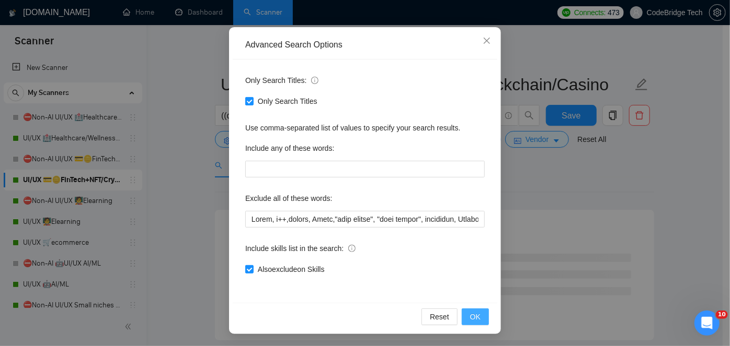
click at [472, 314] on span "OK" at bounding box center [475, 316] width 10 height 11
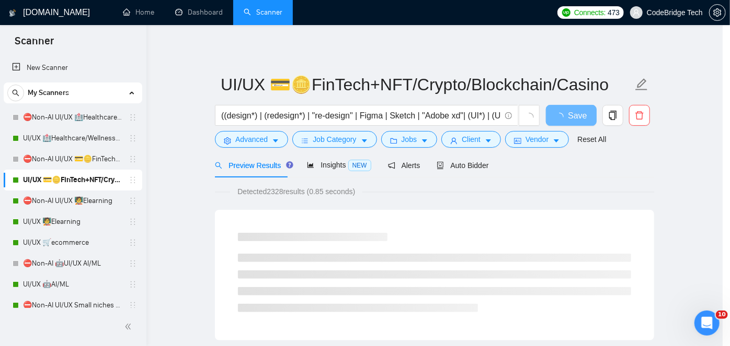
scroll to position [36, 0]
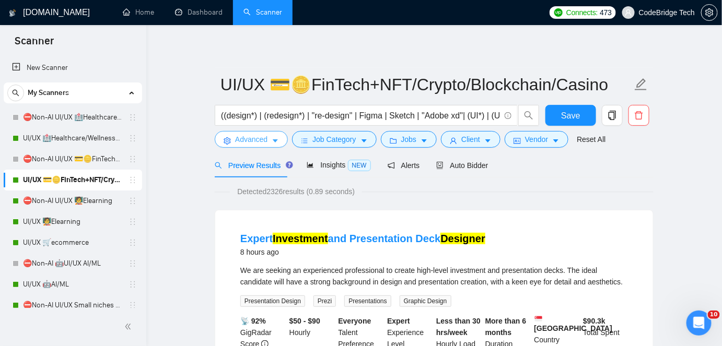
click at [264, 144] on span "Advanced" at bounding box center [251, 139] width 32 height 11
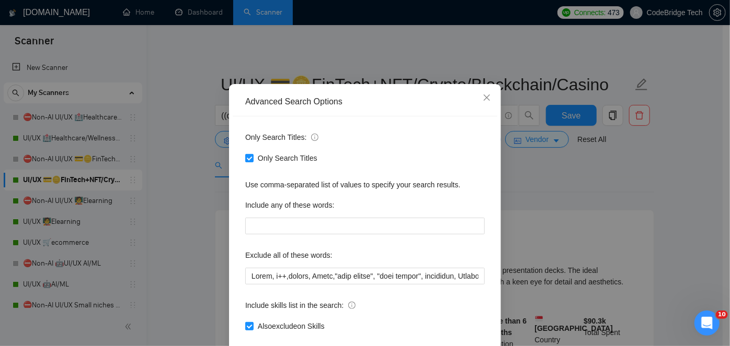
scroll to position [47, 0]
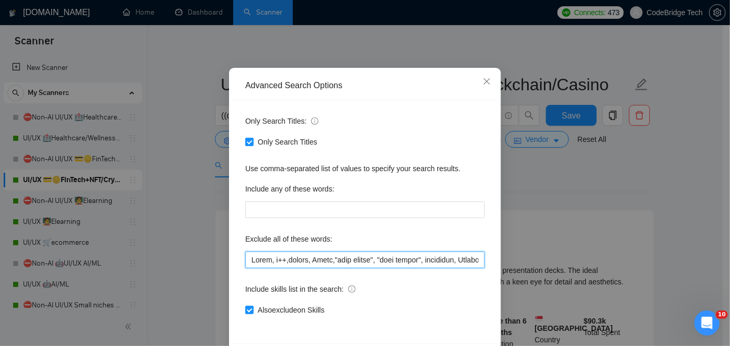
click at [249, 259] on input "text" at bounding box center [364, 260] width 239 height 17
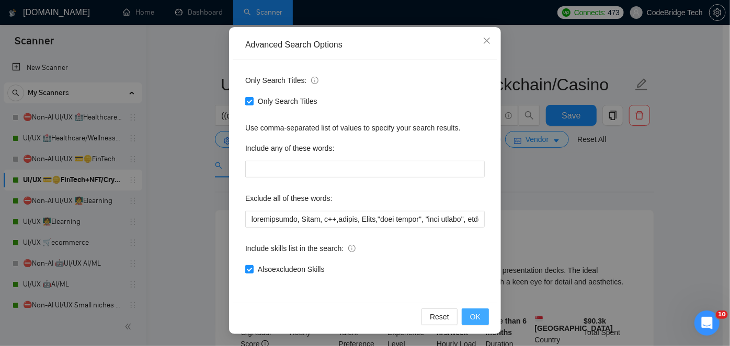
click at [471, 318] on span "OK" at bounding box center [475, 316] width 10 height 11
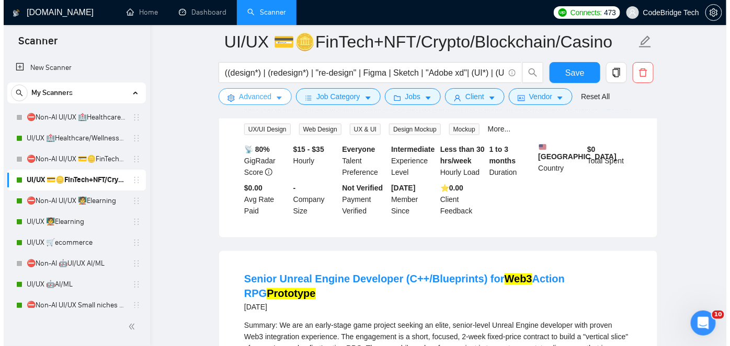
scroll to position [523, 0]
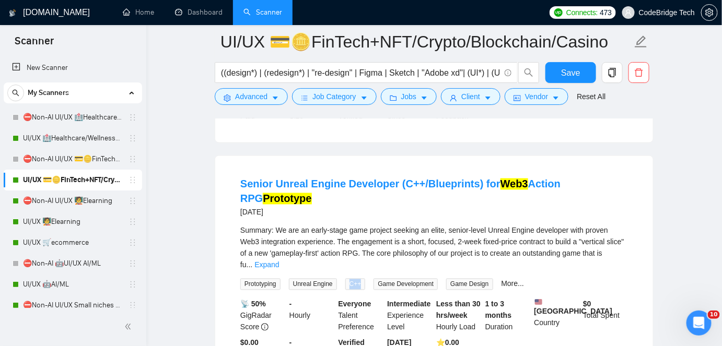
drag, startPoint x: 350, startPoint y: 265, endPoint x: 363, endPoint y: 267, distance: 13.7
click at [363, 279] on span "C++" at bounding box center [355, 284] width 20 height 11
copy span "C++"
click at [244, 97] on span "Advanced" at bounding box center [251, 96] width 32 height 11
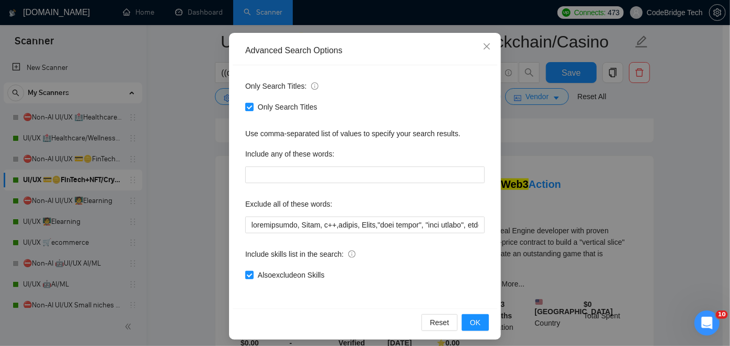
scroll to position [88, 0]
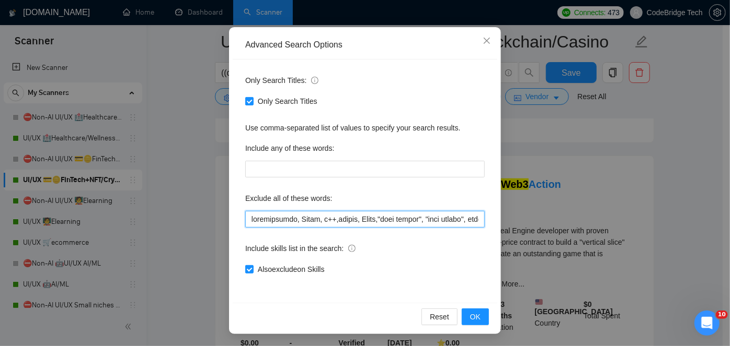
click at [314, 214] on input "text" at bounding box center [364, 219] width 239 height 17
click at [326, 217] on input "text" at bounding box center [364, 219] width 239 height 17
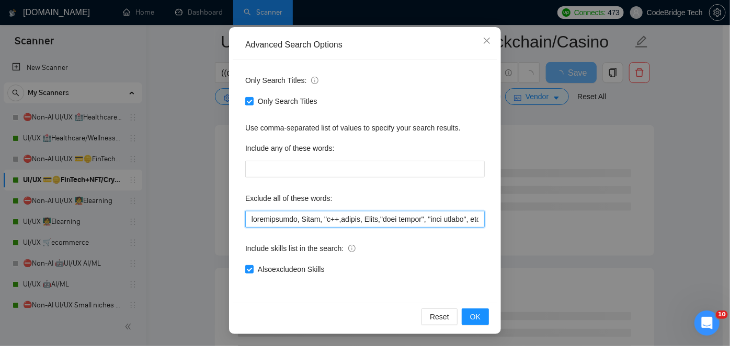
click at [328, 216] on input "text" at bounding box center [364, 219] width 239 height 17
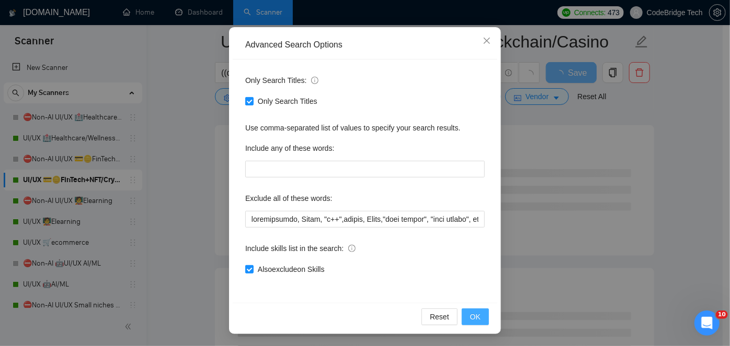
click at [470, 316] on span "OK" at bounding box center [475, 316] width 10 height 11
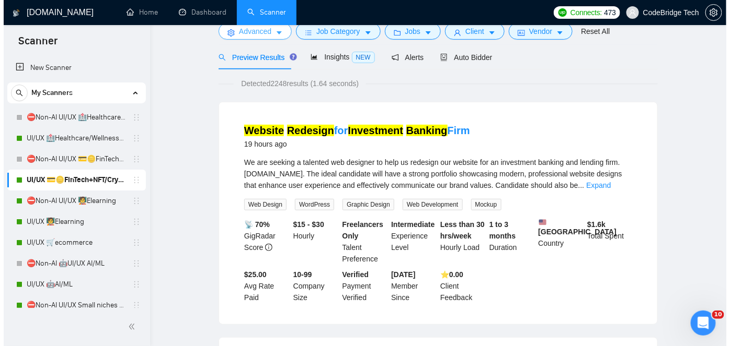
scroll to position [0, 0]
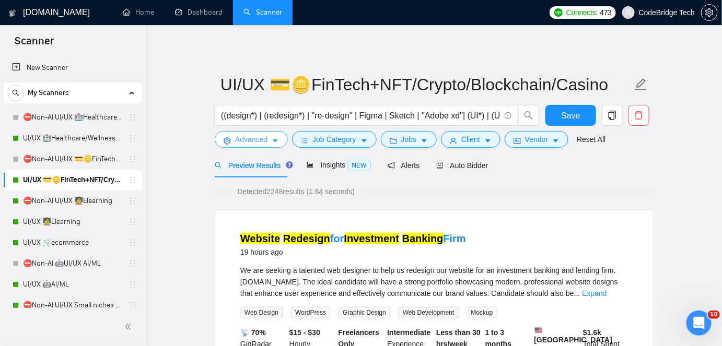
click at [269, 141] on button "Advanced" at bounding box center [251, 139] width 73 height 17
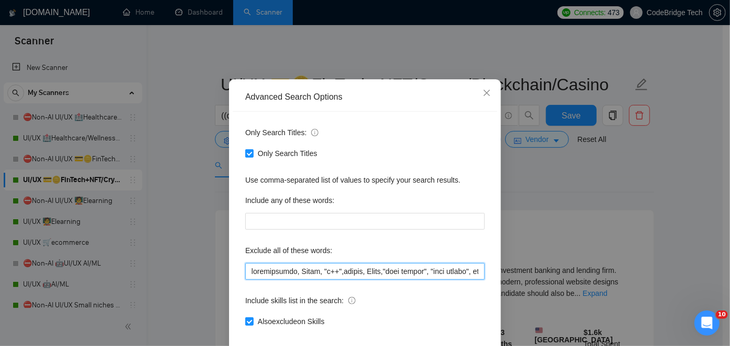
click at [245, 280] on input "text" at bounding box center [364, 271] width 239 height 17
paste input "C++"
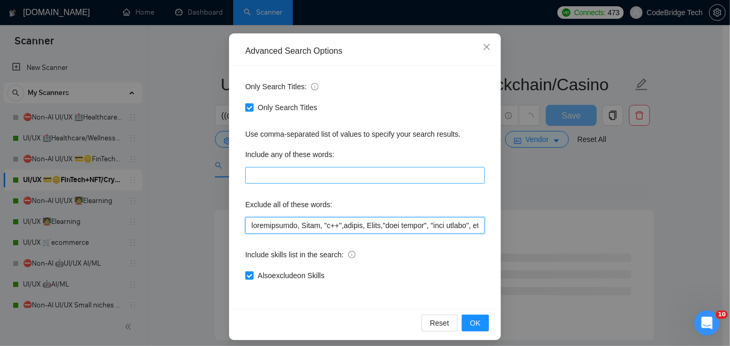
scroll to position [88, 0]
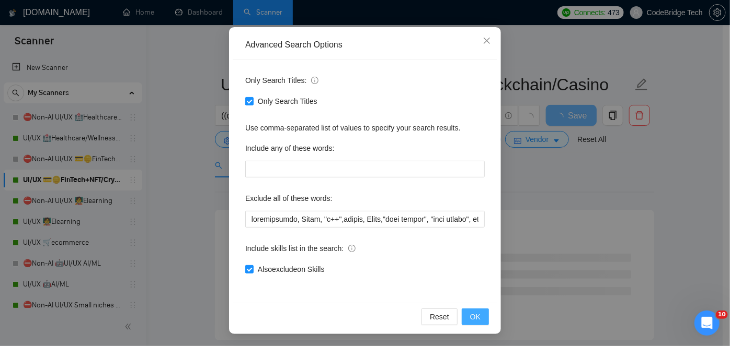
click at [470, 311] on span "OK" at bounding box center [475, 316] width 10 height 11
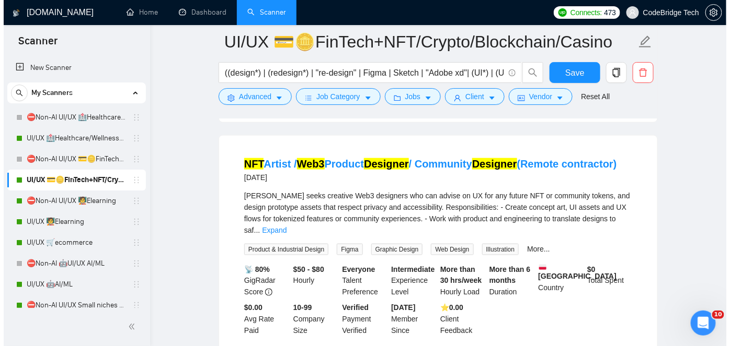
scroll to position [1710, 0]
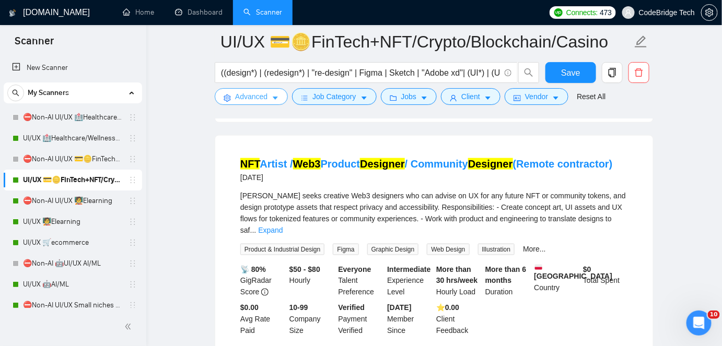
click at [231, 98] on button "Advanced" at bounding box center [251, 96] width 73 height 17
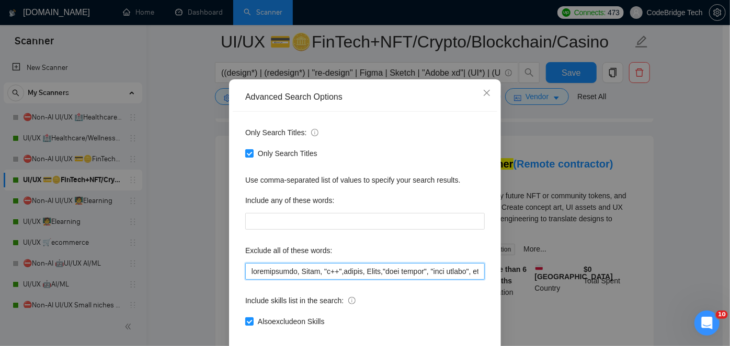
click at [248, 280] on input "text" at bounding box center [364, 271] width 239 height 17
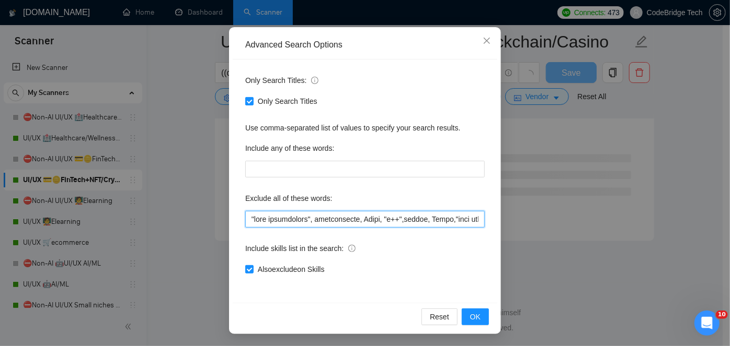
scroll to position [1396, 0]
drag, startPoint x: 319, startPoint y: 217, endPoint x: 236, endPoint y: 217, distance: 82.6
click at [236, 217] on div "Only Search Titles: Only Search Titles Use comma-separated list of values to sp…" at bounding box center [365, 182] width 264 height 244
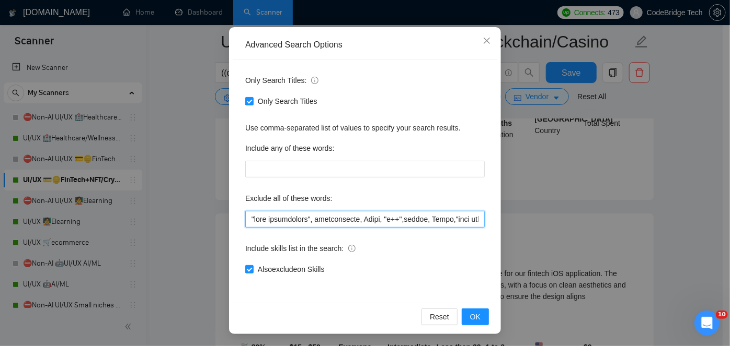
scroll to position [1710, 0]
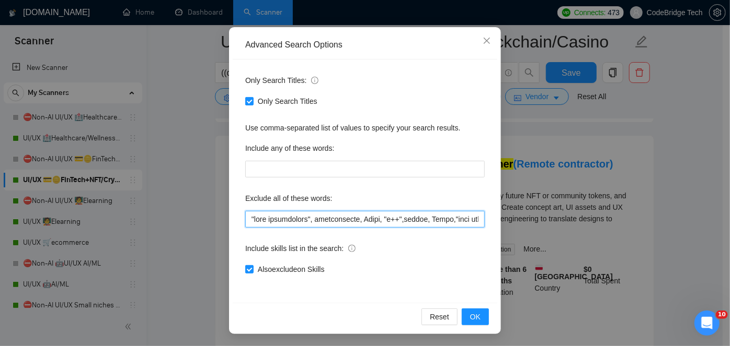
drag, startPoint x: 447, startPoint y: 219, endPoint x: 230, endPoint y: 218, distance: 216.9
click at [233, 218] on div "Only Search Titles: Only Search Titles Use comma-separated list of values to sp…" at bounding box center [365, 182] width 264 height 244
type input ""game development", presentation, Linux, "c++",joomla, Flask,"card design", "lo…"
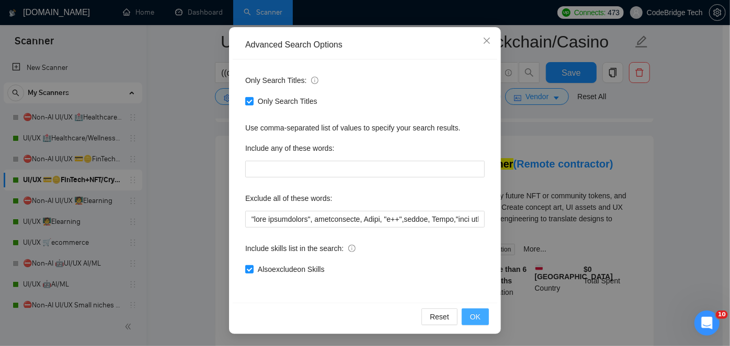
click at [474, 315] on span "OK" at bounding box center [475, 316] width 10 height 11
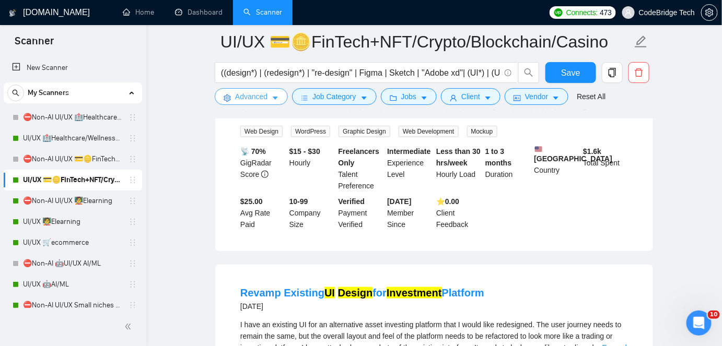
scroll to position [0, 0]
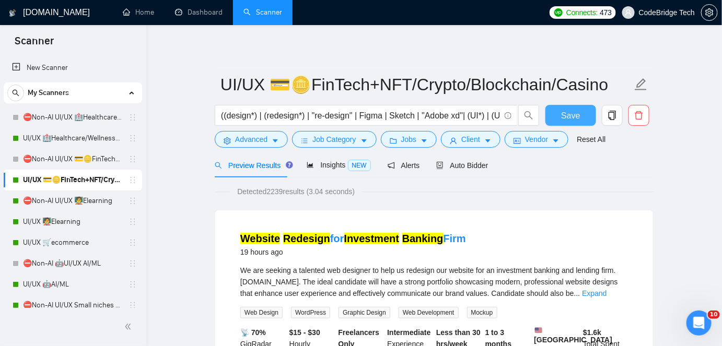
click at [556, 112] on button "Save" at bounding box center [571, 115] width 51 height 21
click at [192, 8] on link "Dashboard" at bounding box center [199, 12] width 48 height 9
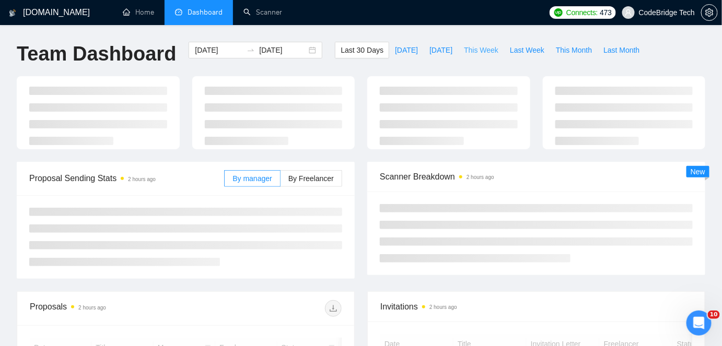
click at [471, 49] on span "This Week" at bounding box center [481, 49] width 34 height 11
type input "[DATE]"
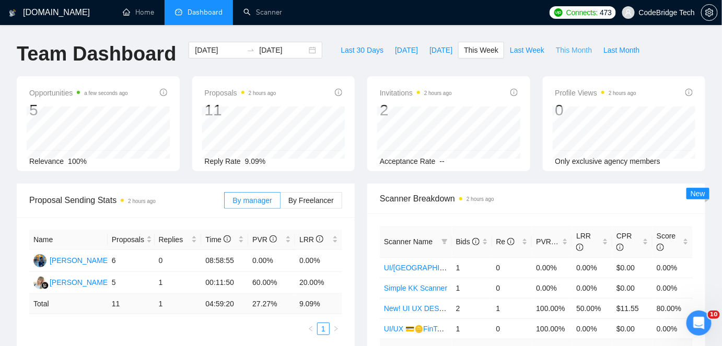
click at [556, 45] on span "This Month" at bounding box center [574, 49] width 36 height 11
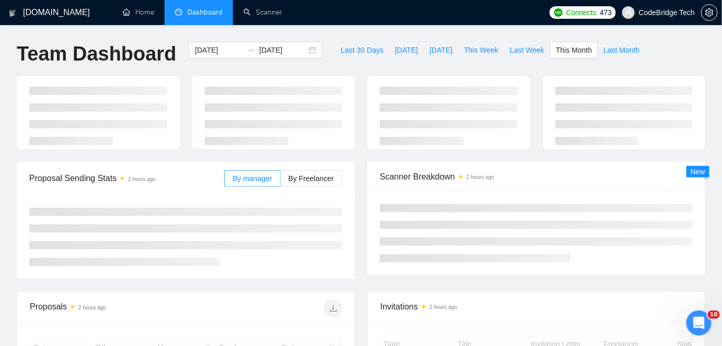
type input "[DATE]"
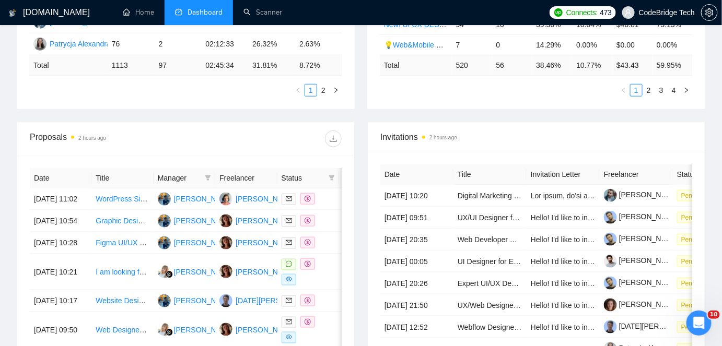
scroll to position [306, 0]
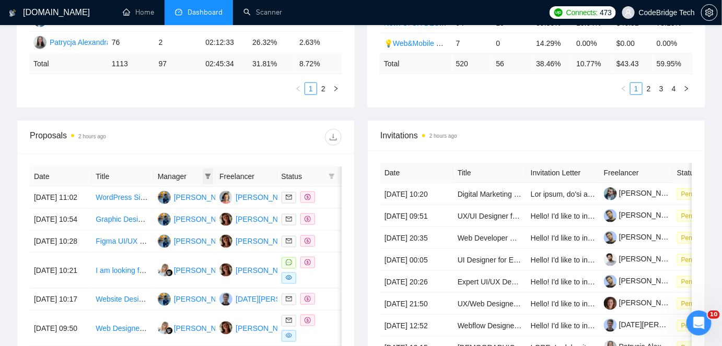
click at [207, 174] on icon "filter" at bounding box center [208, 176] width 6 height 5
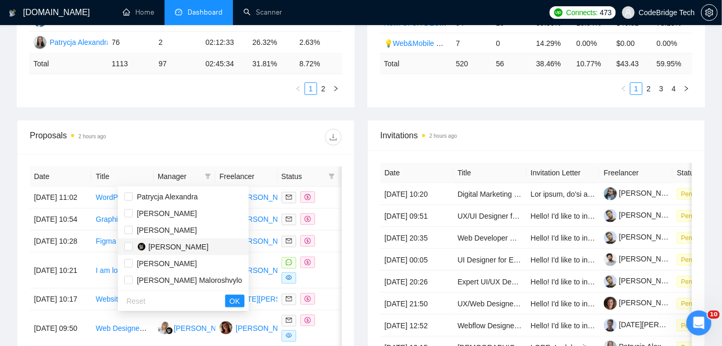
click at [161, 248] on span "[PERSON_NAME]" at bounding box center [178, 247] width 60 height 8
checkbox input "true"
click at [229, 299] on span "OK" at bounding box center [234, 301] width 10 height 11
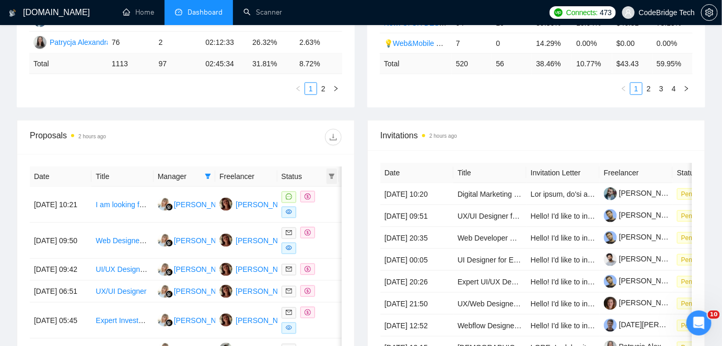
click at [330, 180] on span at bounding box center [332, 177] width 10 height 16
click at [299, 199] on span "Chat" at bounding box center [298, 197] width 20 height 8
checkbox input "true"
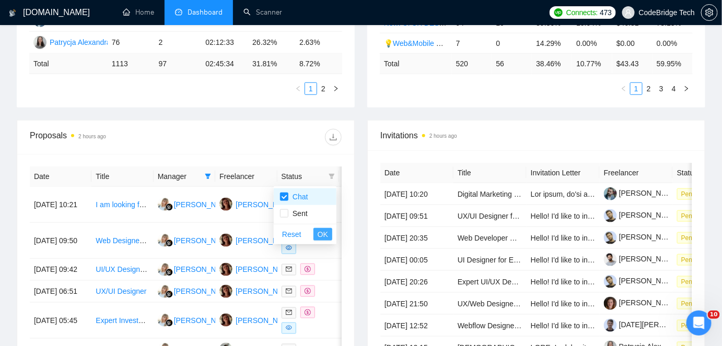
click at [325, 234] on span "OK" at bounding box center [323, 234] width 10 height 11
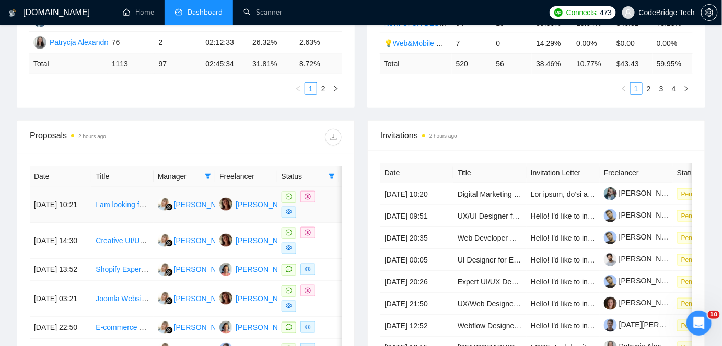
click at [111, 214] on td "I am looking for Mobile Developer and UI/UX Designer" at bounding box center [122, 205] width 62 height 36
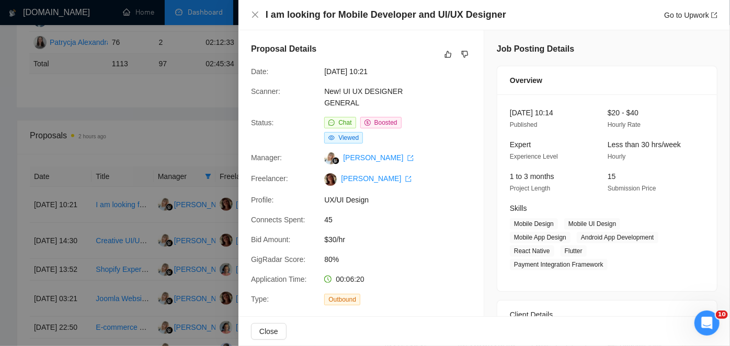
click at [108, 124] on div at bounding box center [365, 173] width 730 height 346
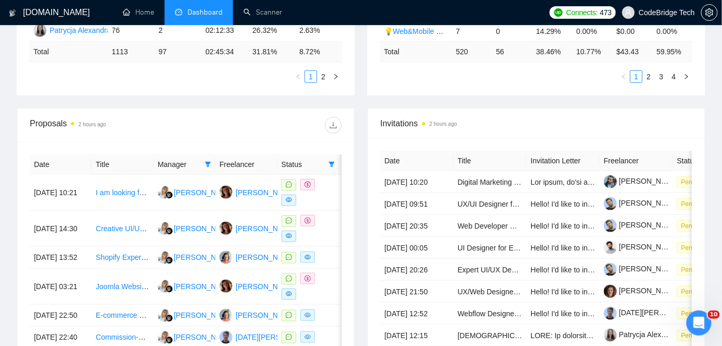
scroll to position [401, 0]
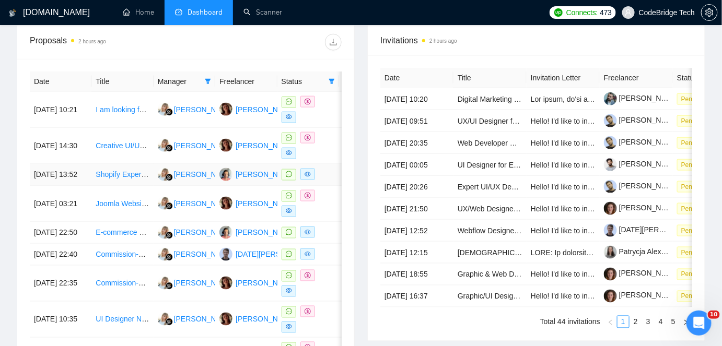
click at [121, 186] on td "Shopify Expert Needed – Configure Out-of-the-Box Store & SEPA Flow" at bounding box center [122, 175] width 62 height 22
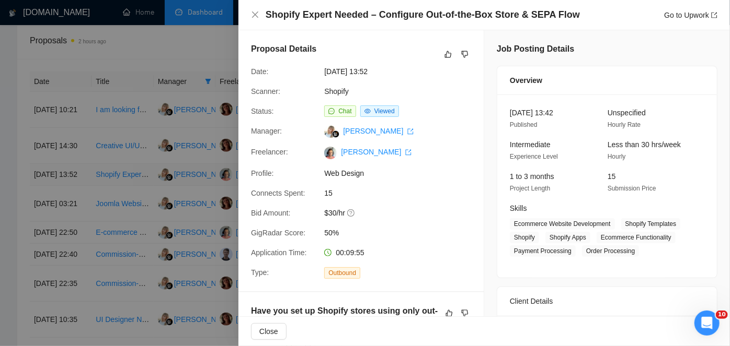
click at [121, 190] on div at bounding box center [365, 173] width 730 height 346
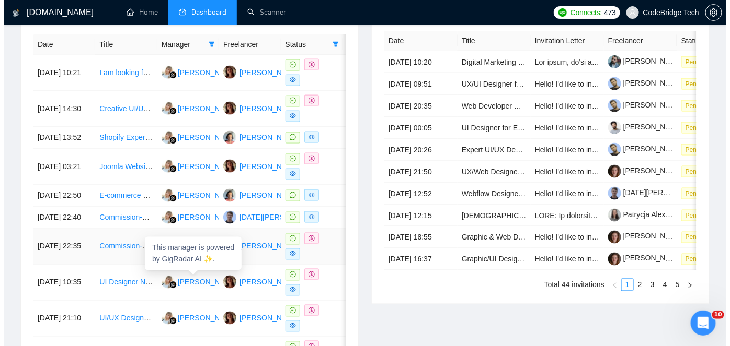
scroll to position [496, 0]
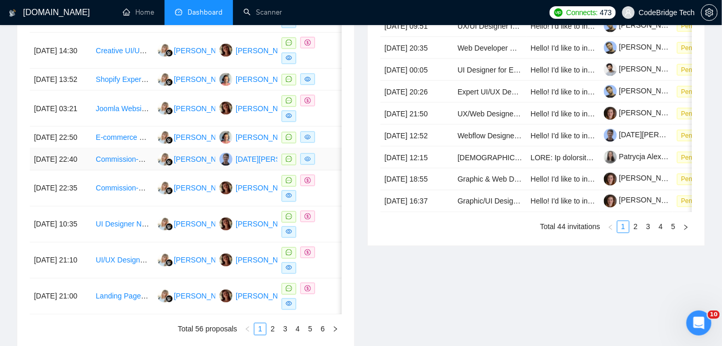
click at [91, 171] on td "Commission-Based Sales Representative for Web Design Agency" at bounding box center [122, 160] width 62 height 22
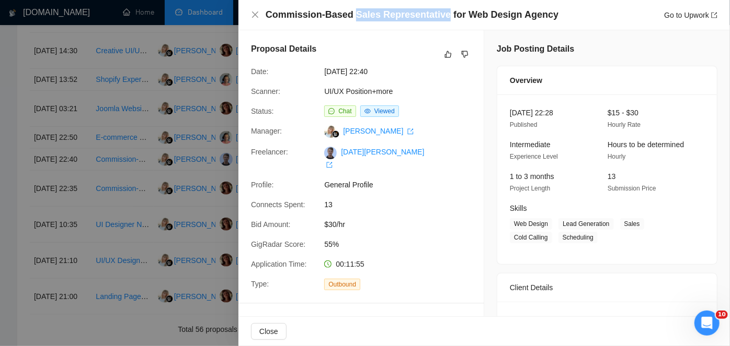
drag, startPoint x: 351, startPoint y: 14, endPoint x: 437, endPoint y: 16, distance: 86.8
click at [437, 16] on h4 "Commission-Based Sales Representative for Web Design Agency" at bounding box center [411, 14] width 293 height 13
copy h4 "Sales Representative"
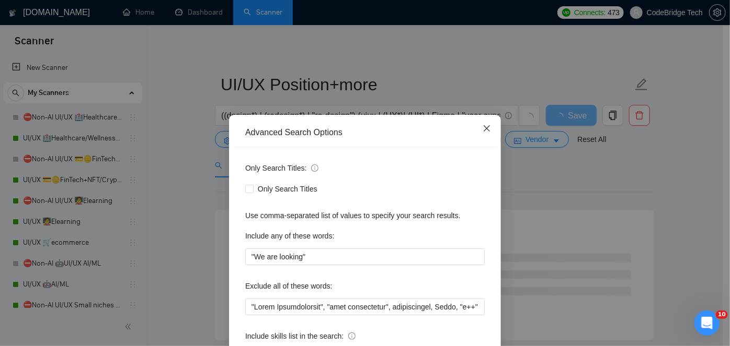
click at [486, 131] on icon "close" at bounding box center [486, 128] width 8 height 8
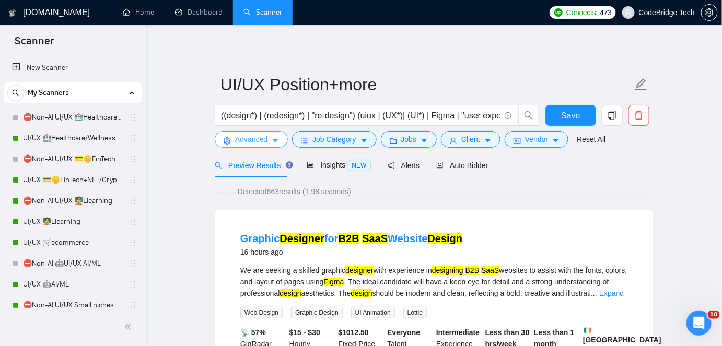
click at [264, 135] on span "Advanced" at bounding box center [251, 139] width 32 height 11
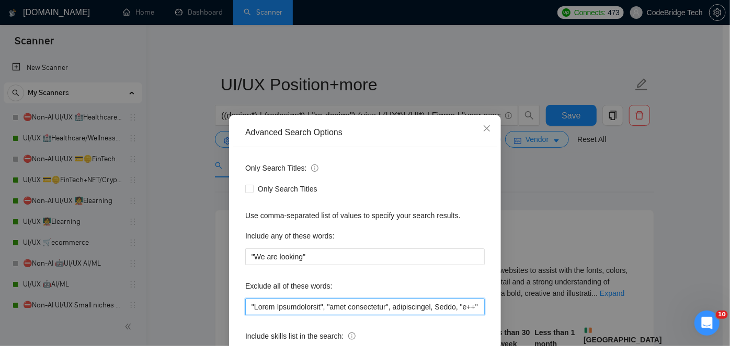
click at [245, 305] on input "text" at bounding box center [364, 307] width 239 height 17
paste input "Sales Representative"
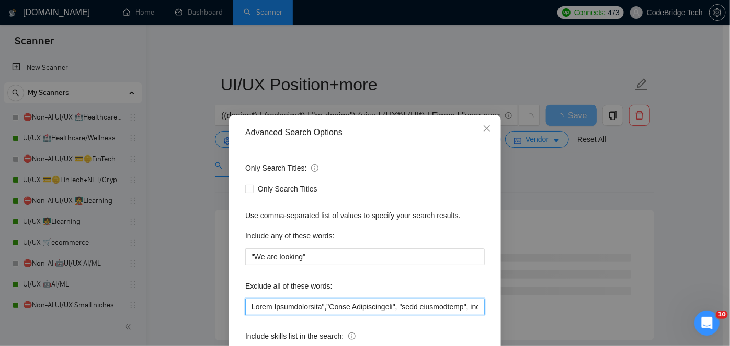
click at [245, 305] on input "text" at bounding box center [364, 307] width 239 height 17
click at [246, 306] on input "text" at bounding box center [364, 307] width 239 height 17
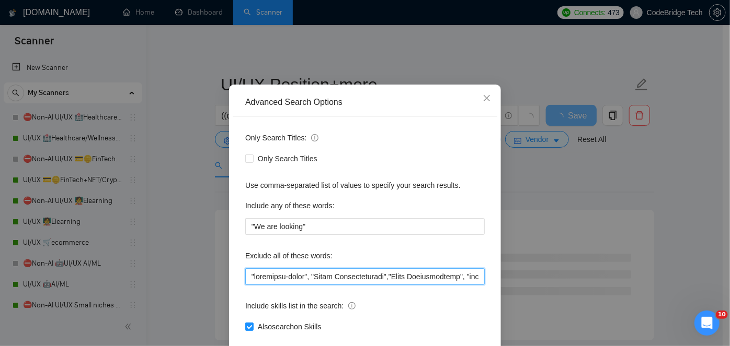
scroll to position [47, 0]
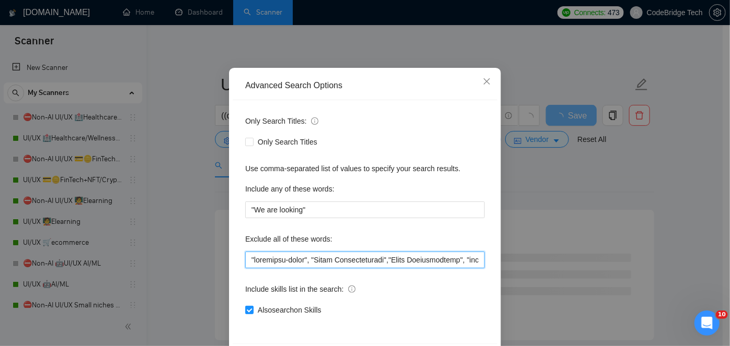
drag, startPoint x: 387, startPoint y: 258, endPoint x: 237, endPoint y: 257, distance: 149.5
click at [237, 257] on div "Only Search Titles: Only Search Titles Use comma-separated list of values to sp…" at bounding box center [365, 222] width 264 height 244
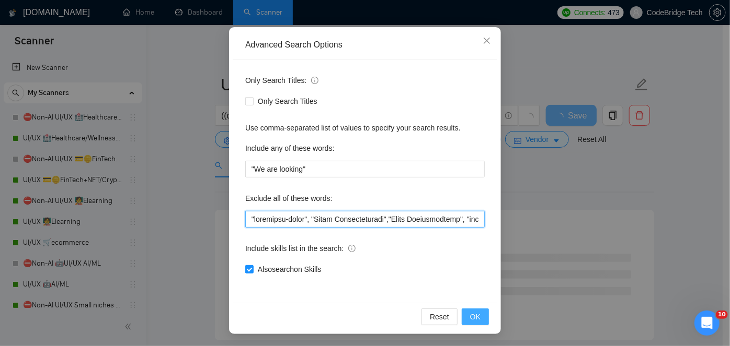
type input ""commision-based", "Sales Representative","Email Communication", "game developm…"
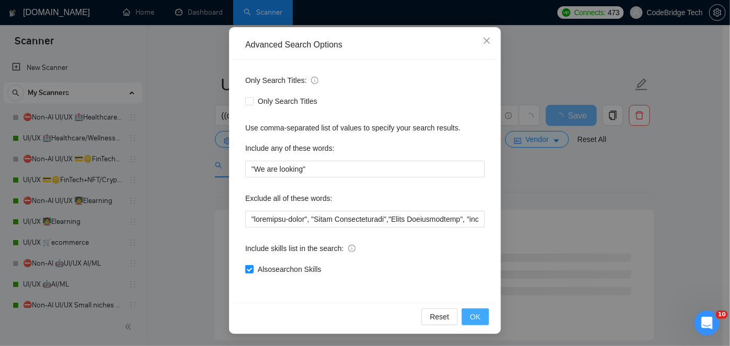
click at [474, 320] on span "OK" at bounding box center [475, 316] width 10 height 11
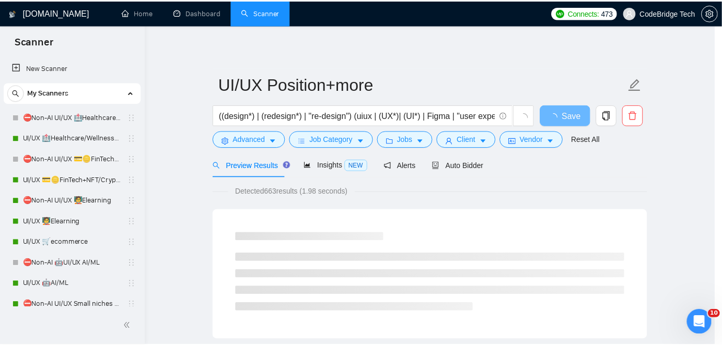
scroll to position [36, 0]
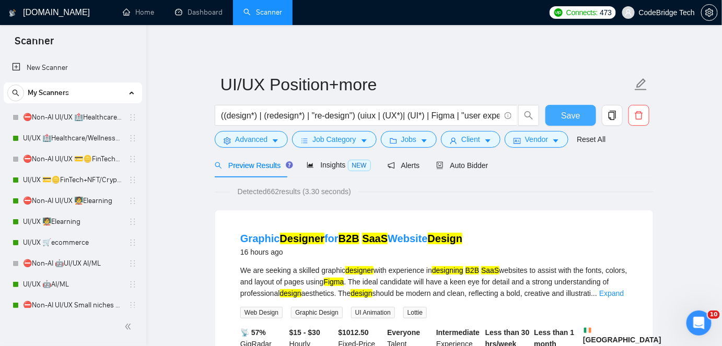
click at [559, 114] on button "Save" at bounding box center [571, 115] width 51 height 21
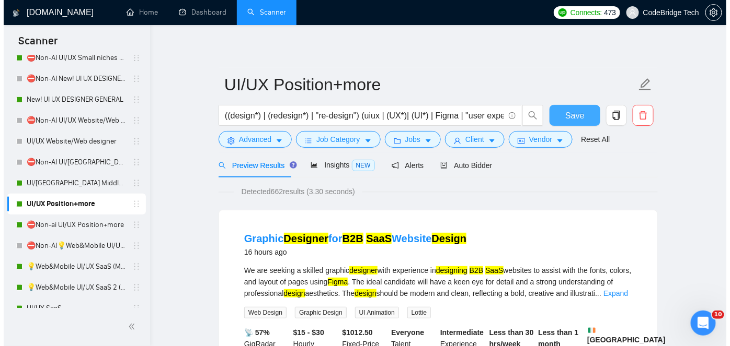
scroll to position [332, 0]
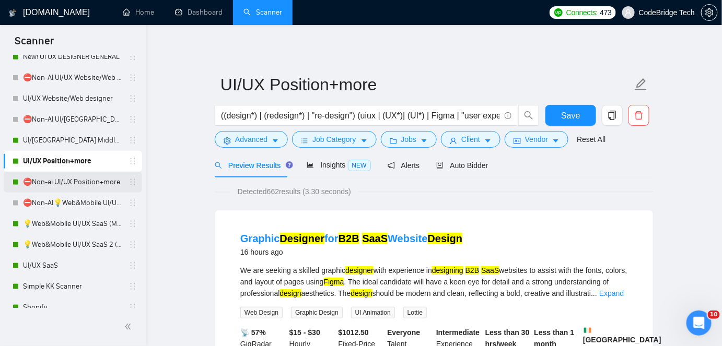
click at [49, 180] on link "⛔Non-ai UI/UX Position+more" at bounding box center [72, 182] width 99 height 21
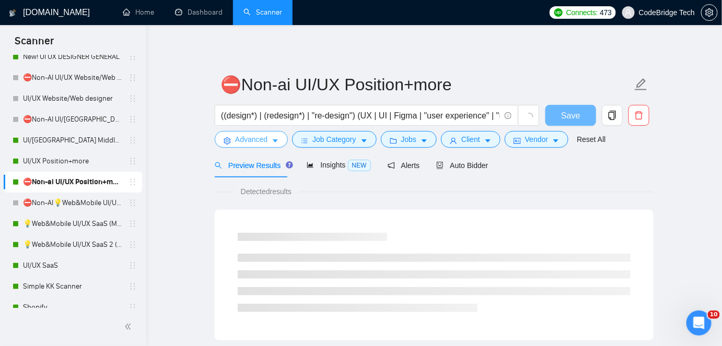
click at [263, 141] on span "Advanced" at bounding box center [251, 139] width 32 height 11
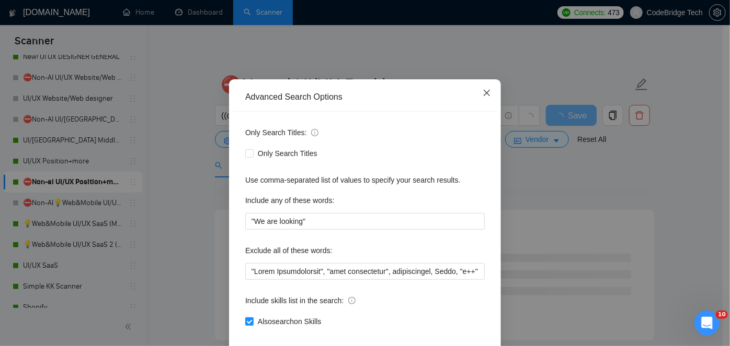
click at [477, 108] on span "Close" at bounding box center [486, 93] width 28 height 28
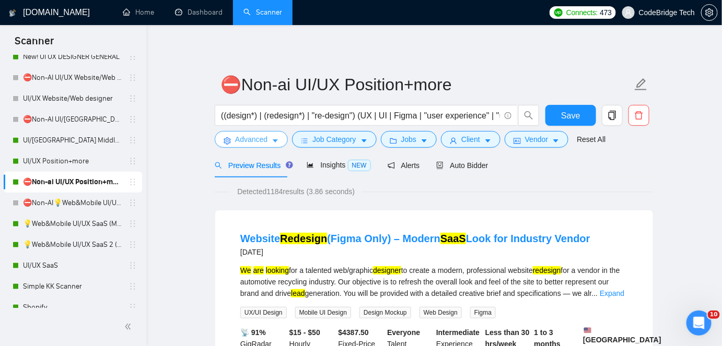
click at [281, 141] on button "Advanced" at bounding box center [251, 139] width 73 height 17
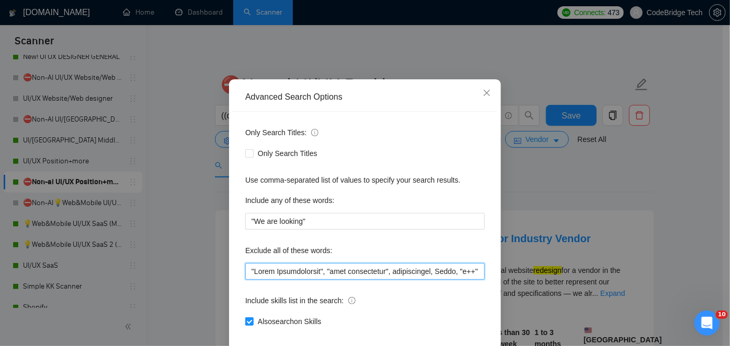
click at [245, 280] on input "text" at bounding box center [364, 271] width 239 height 17
paste input ""commision-based", "Sales Representative","
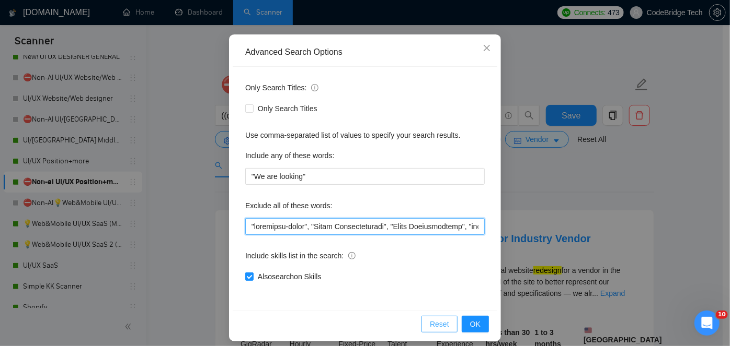
scroll to position [88, 0]
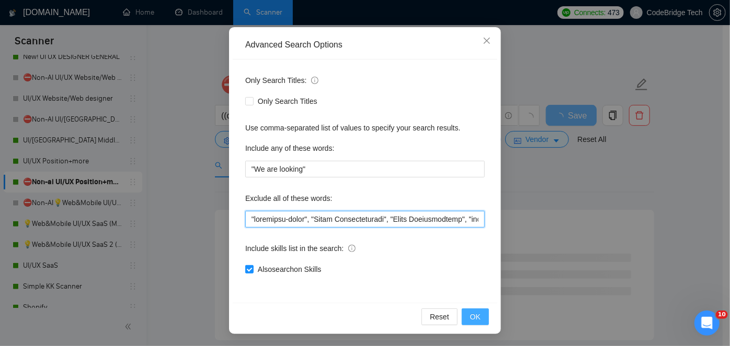
type input ""commision-based", "Sales Representative", "Email Communication", "game develop…"
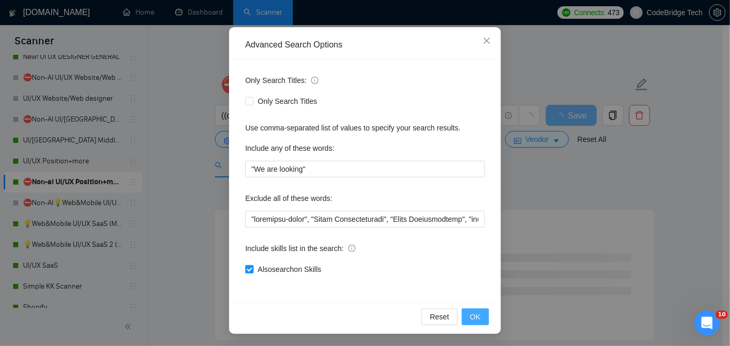
click at [471, 314] on span "OK" at bounding box center [475, 316] width 10 height 11
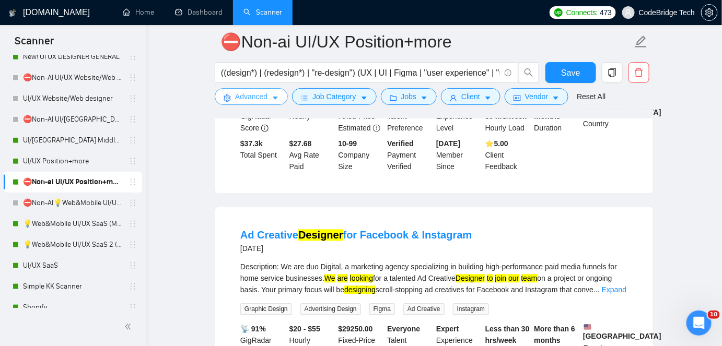
scroll to position [712, 0]
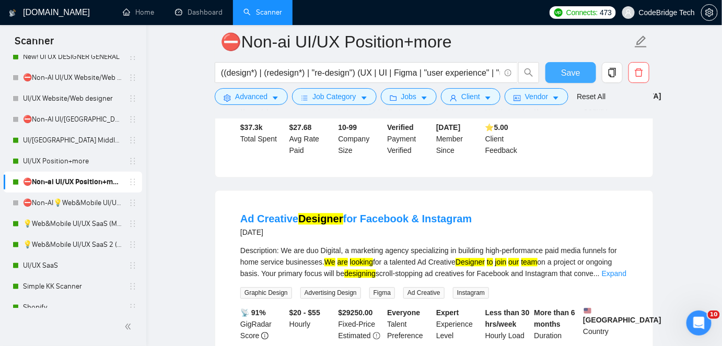
click at [577, 66] on span "Save" at bounding box center [570, 72] width 19 height 13
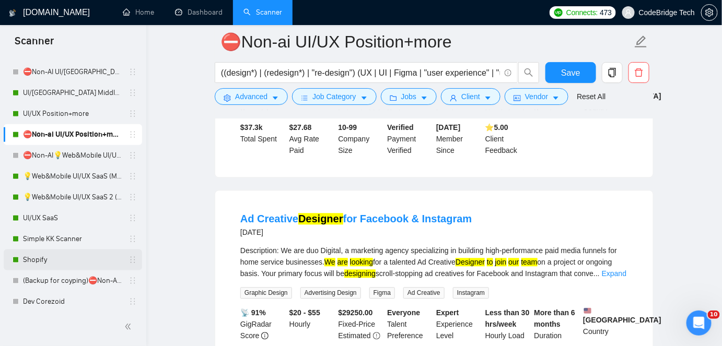
click at [60, 263] on link "Shopify" at bounding box center [72, 260] width 99 height 21
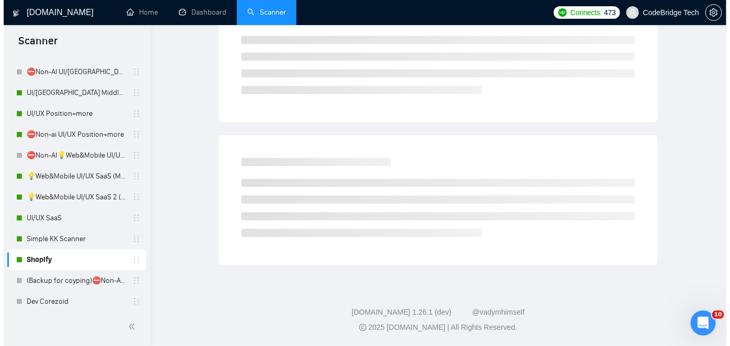
scroll to position [34, 0]
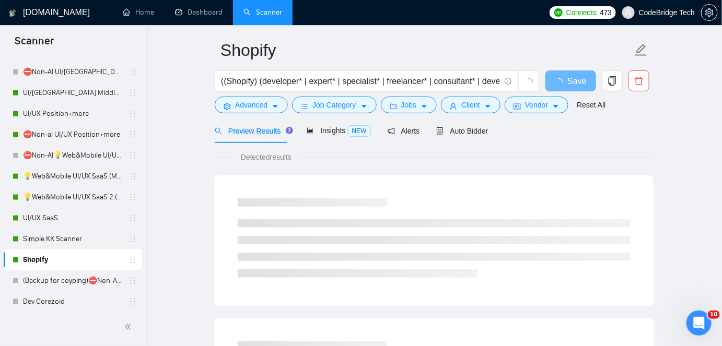
click at [239, 95] on div "((Shopify) (developer* | expert* | specialist* | freelancer* | consultant* | de…" at bounding box center [377, 84] width 329 height 26
click at [241, 105] on span "Advanced" at bounding box center [251, 104] width 32 height 11
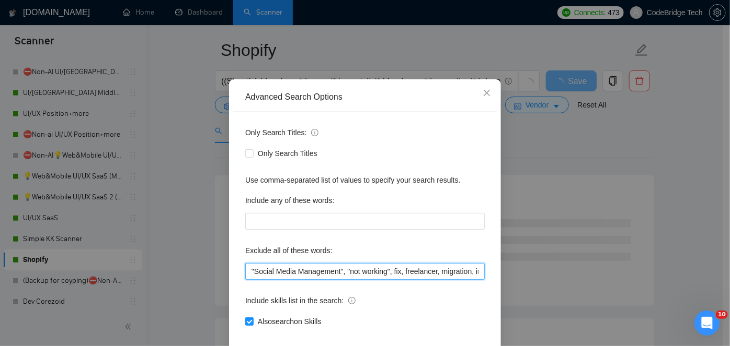
click at [417, 280] on input ""Social Media Management", "not working", fix, freelancer, migration, import, S…" at bounding box center [364, 271] width 239 height 17
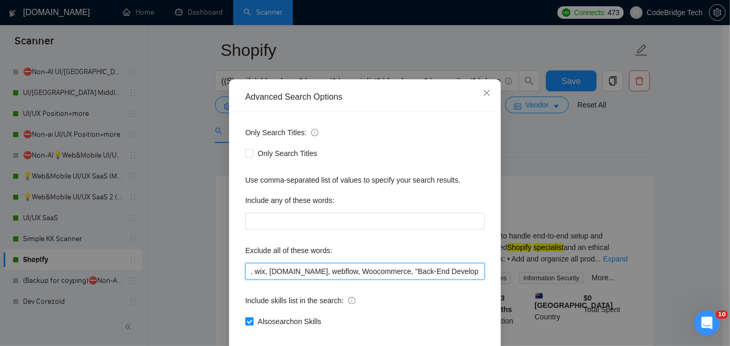
scroll to position [0, 269]
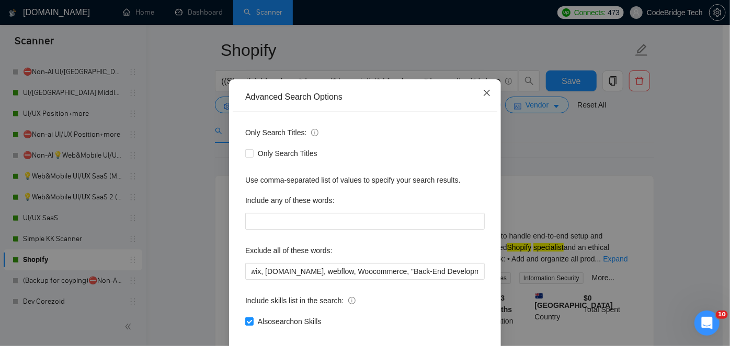
click at [488, 108] on span "Close" at bounding box center [486, 93] width 28 height 28
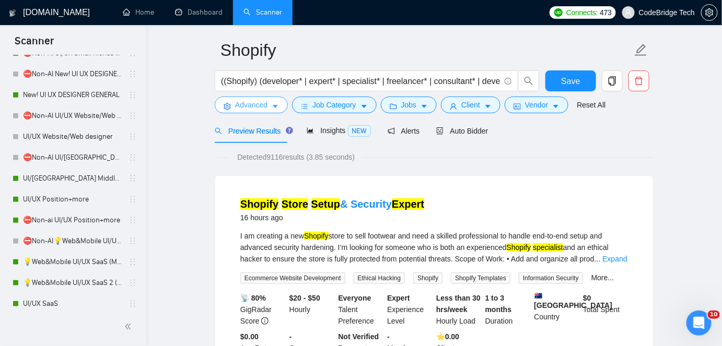
scroll to position [237, 0]
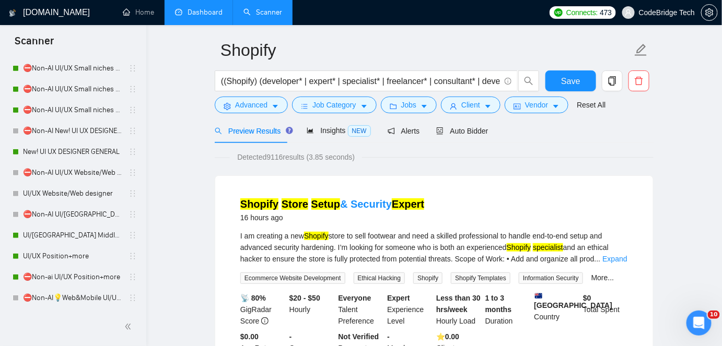
click at [195, 17] on link "Dashboard" at bounding box center [199, 12] width 48 height 9
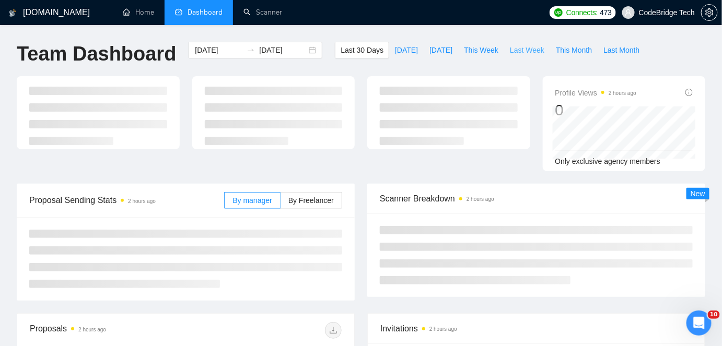
click at [510, 49] on span "Last Week" at bounding box center [527, 49] width 34 height 11
type input "[DATE]"
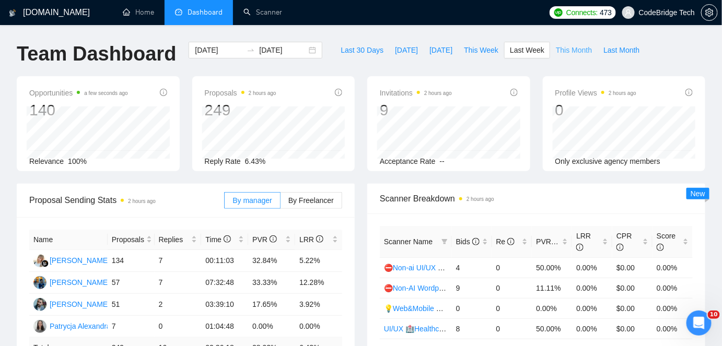
click at [556, 48] on span "This Month" at bounding box center [574, 49] width 36 height 11
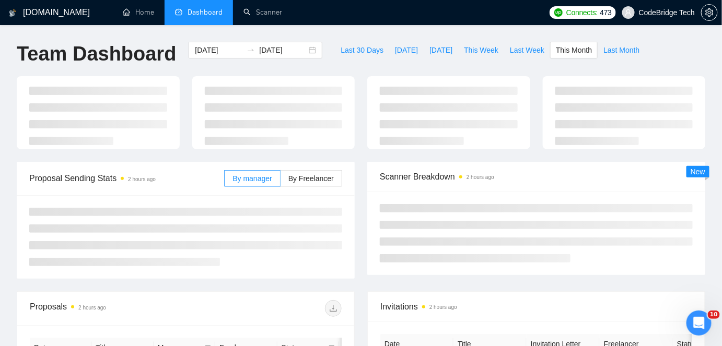
type input "[DATE]"
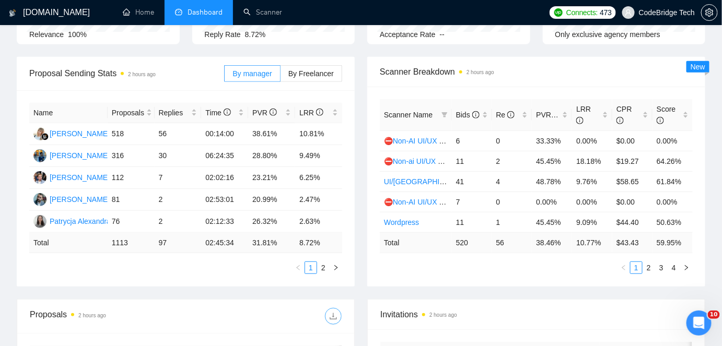
scroll to position [142, 0]
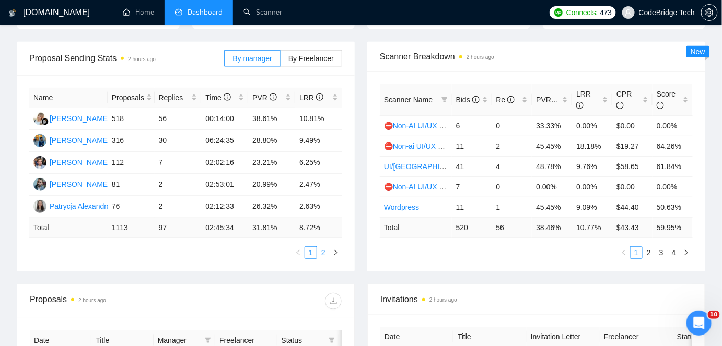
click at [323, 253] on link "2" at bounding box center [323, 252] width 11 height 11
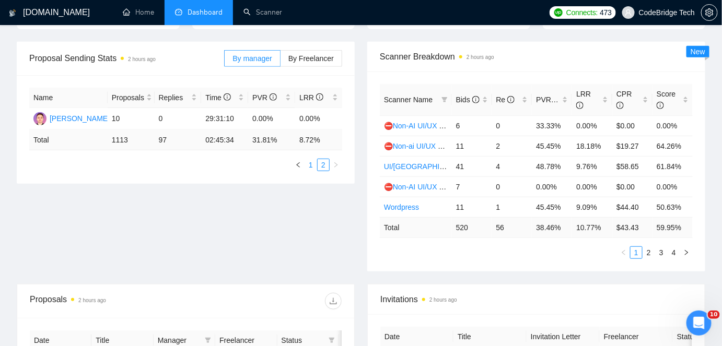
click at [309, 163] on link "1" at bounding box center [310, 164] width 11 height 11
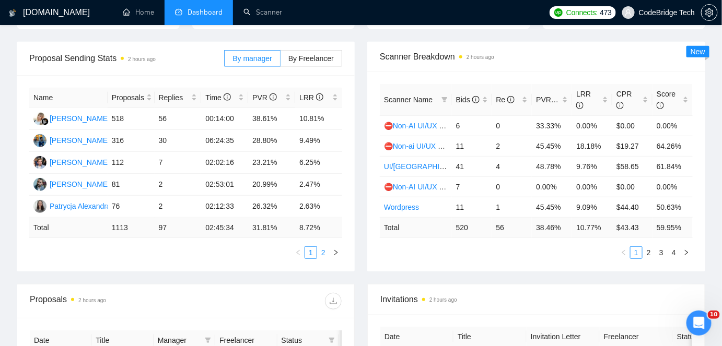
click at [321, 256] on link "2" at bounding box center [323, 252] width 11 height 11
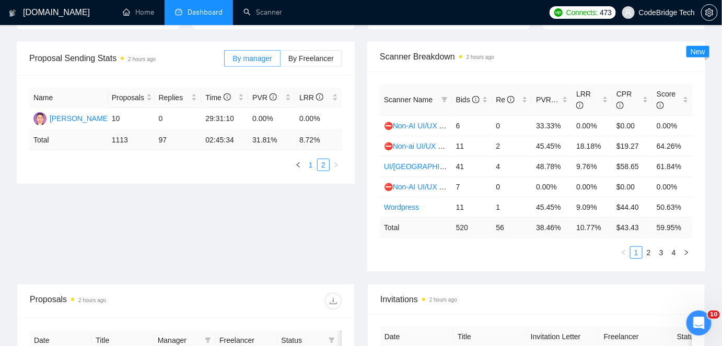
click at [308, 169] on link "1" at bounding box center [310, 164] width 11 height 11
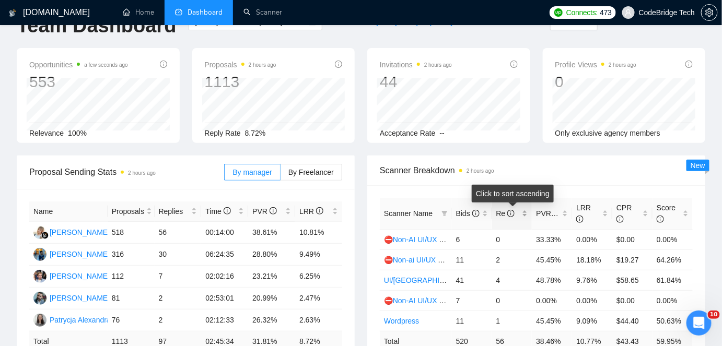
scroll to position [0, 0]
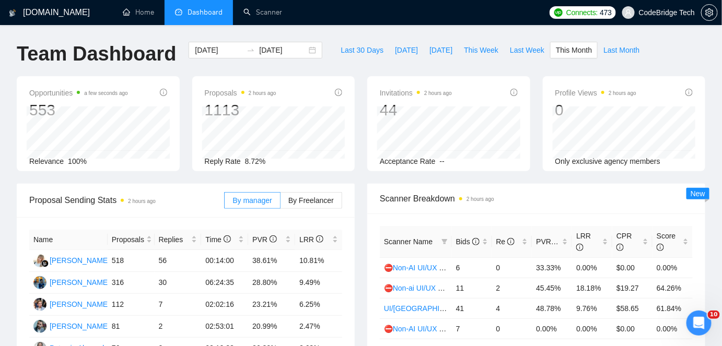
click at [595, 64] on div "Last 30 Days Today Yesterday This Week Last Week This Month Last Month" at bounding box center [490, 59] width 323 height 34
click at [605, 51] on span "Last Month" at bounding box center [622, 49] width 36 height 11
type input "[DATE]"
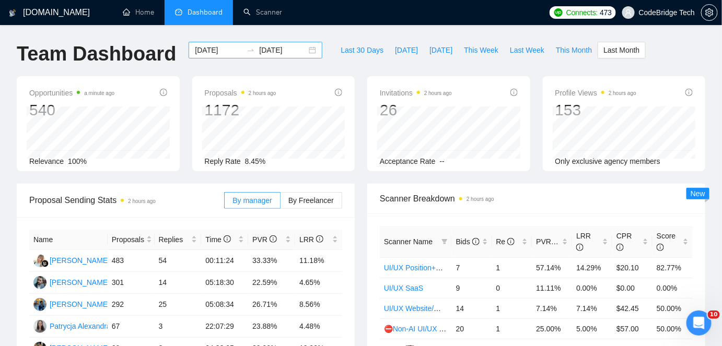
click at [201, 50] on input "[DATE]" at bounding box center [219, 49] width 48 height 11
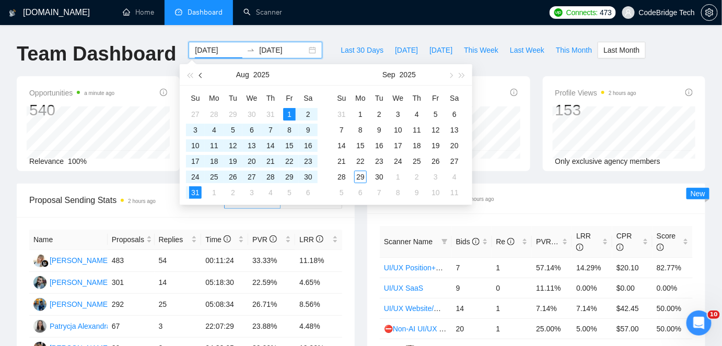
click at [203, 78] on button "button" at bounding box center [200, 74] width 11 height 21
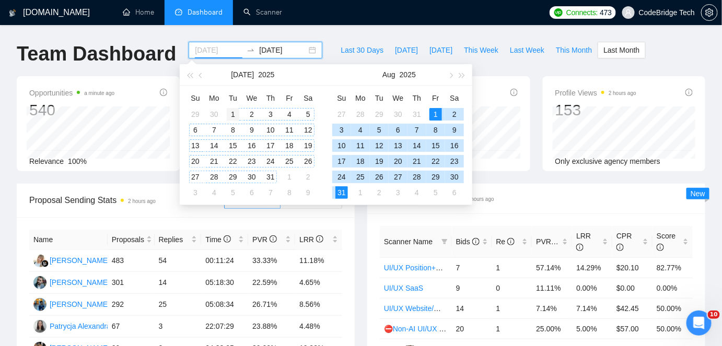
type input "2025-07-01"
click at [231, 113] on div "1" at bounding box center [233, 114] width 13 height 13
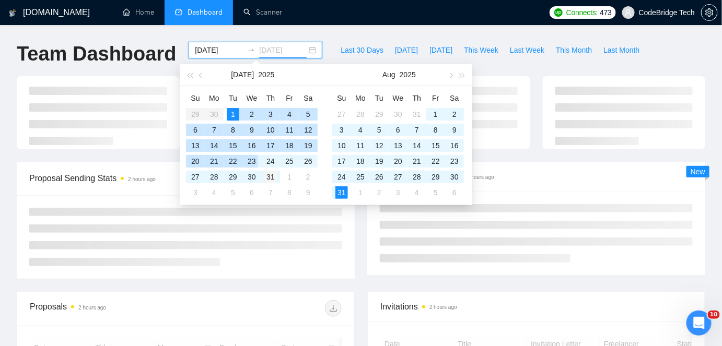
type input "2025-07-31"
click at [268, 178] on div "31" at bounding box center [270, 177] width 13 height 13
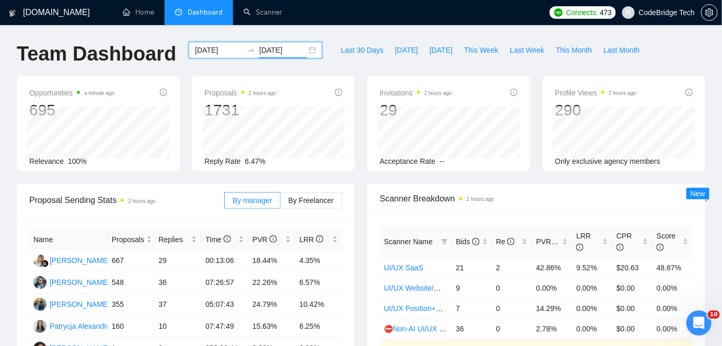
click at [202, 57] on div "2025-07-01 2025-07-31" at bounding box center [256, 50] width 134 height 17
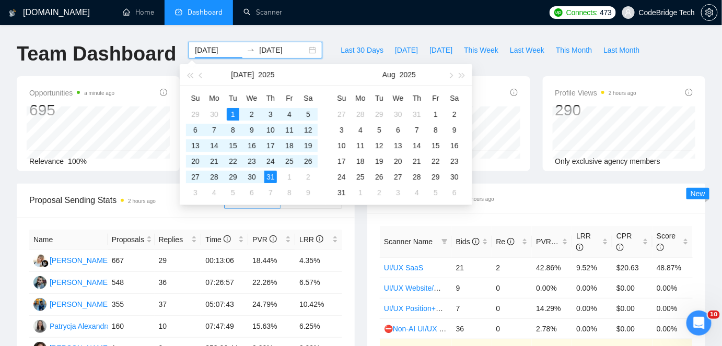
click at [203, 52] on input "2025-07-01" at bounding box center [219, 49] width 48 height 11
type input "[DATE]"
click at [433, 113] on div "1" at bounding box center [436, 114] width 13 height 13
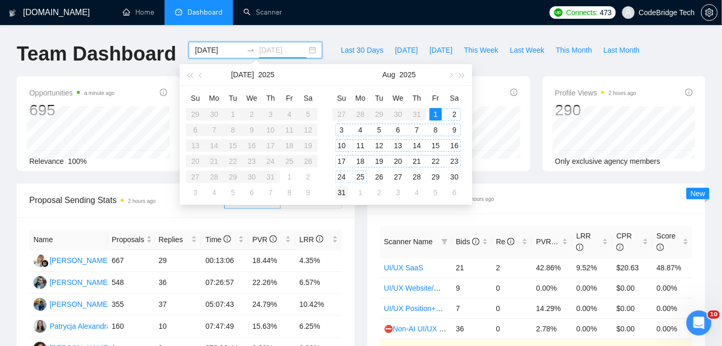
type input "[DATE]"
click at [345, 189] on div "31" at bounding box center [342, 193] width 13 height 13
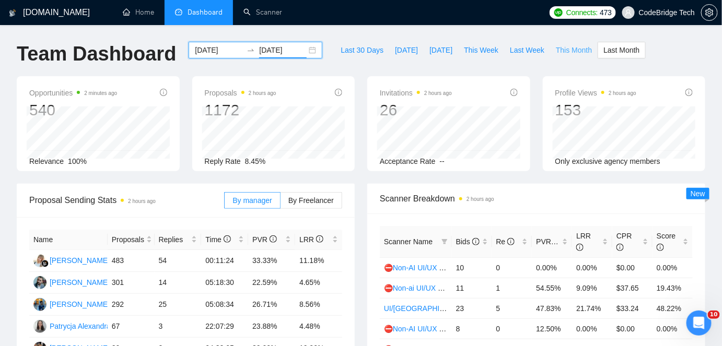
click at [556, 48] on span "This Month" at bounding box center [574, 49] width 36 height 11
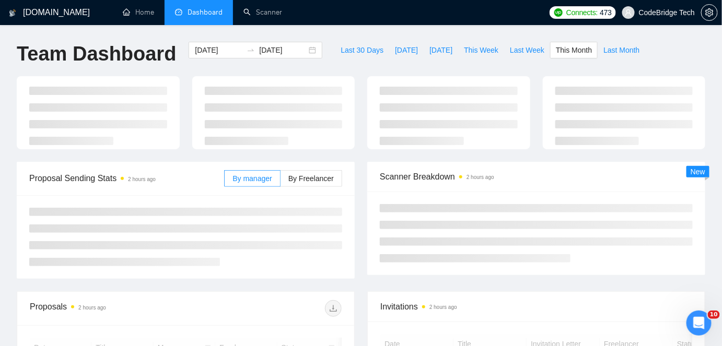
type input "[DATE]"
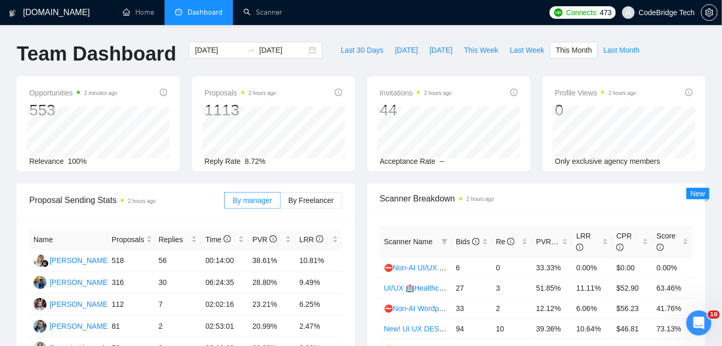
scroll to position [47, 0]
